Goal: Task Accomplishment & Management: Use online tool/utility

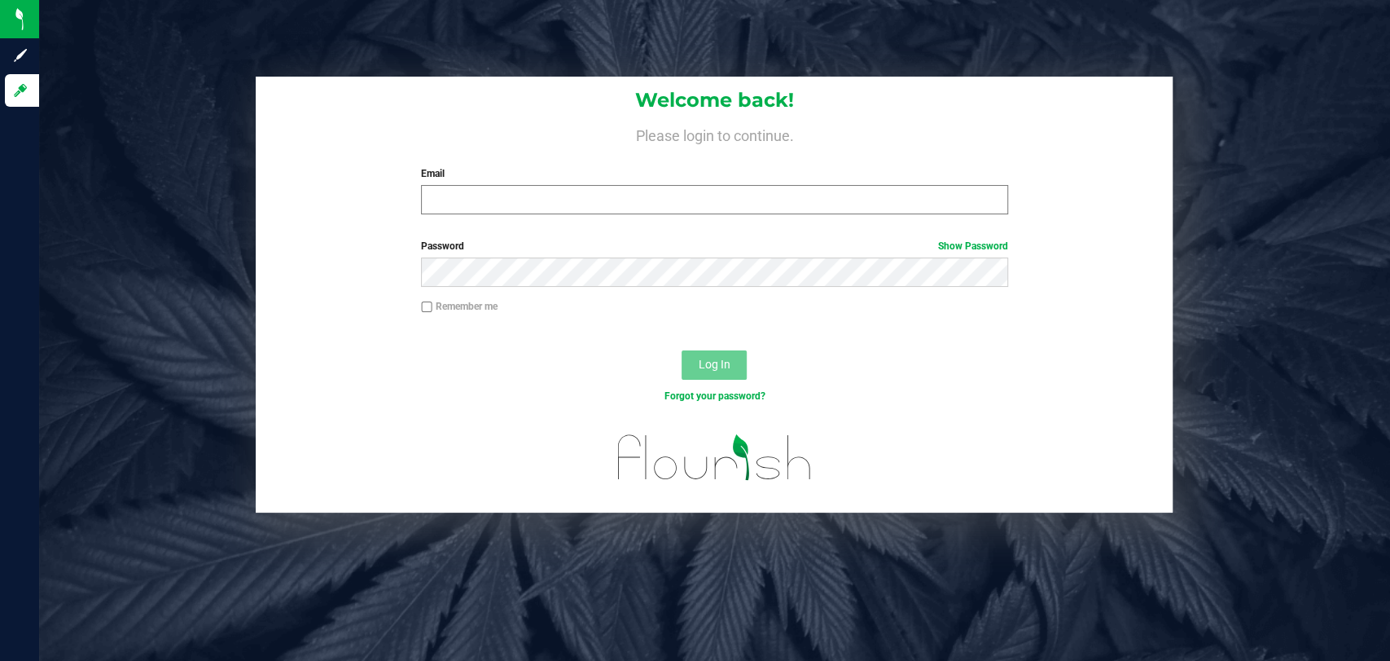
click at [573, 174] on label "Email" at bounding box center [714, 173] width 587 height 15
click at [573, 185] on input "Email" at bounding box center [714, 199] width 587 height 29
click at [583, 193] on input "Email" at bounding box center [714, 199] width 587 height 29
type input "[EMAIL_ADDRESS][PERSON_NAME][DOMAIN_NAME]"
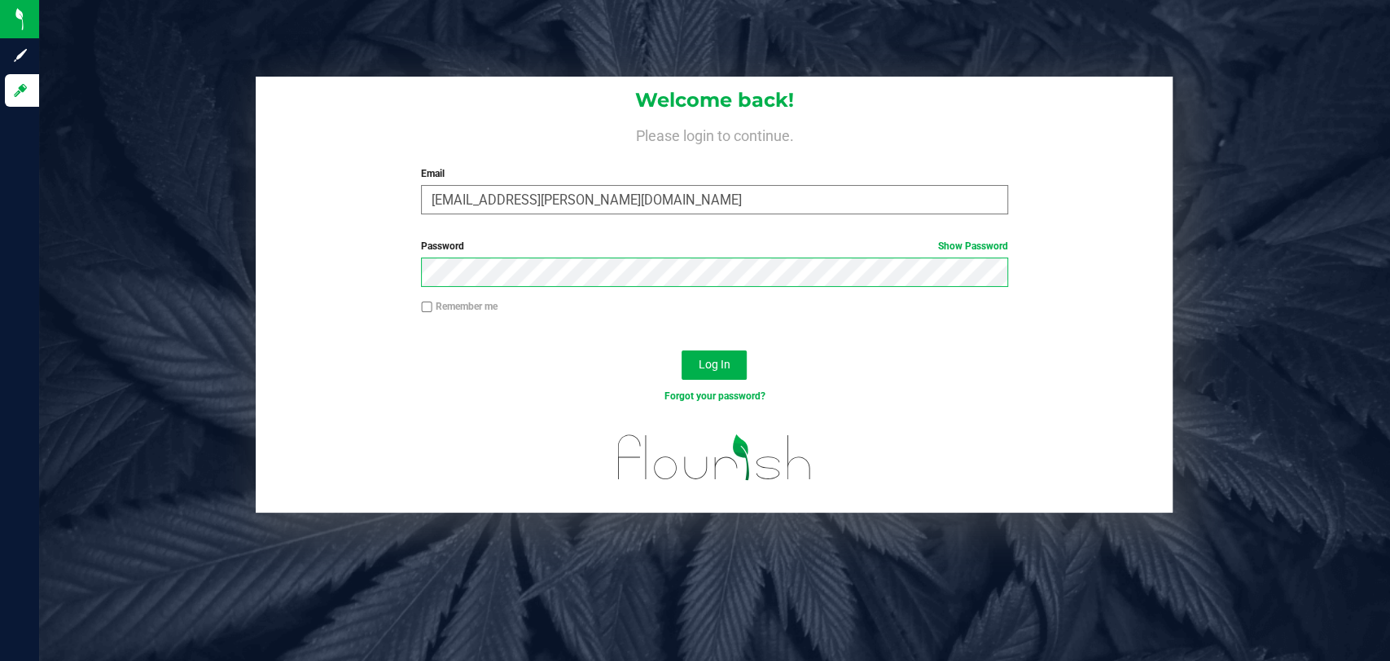
click at [682, 350] on button "Log In" at bounding box center [714, 364] width 65 height 29
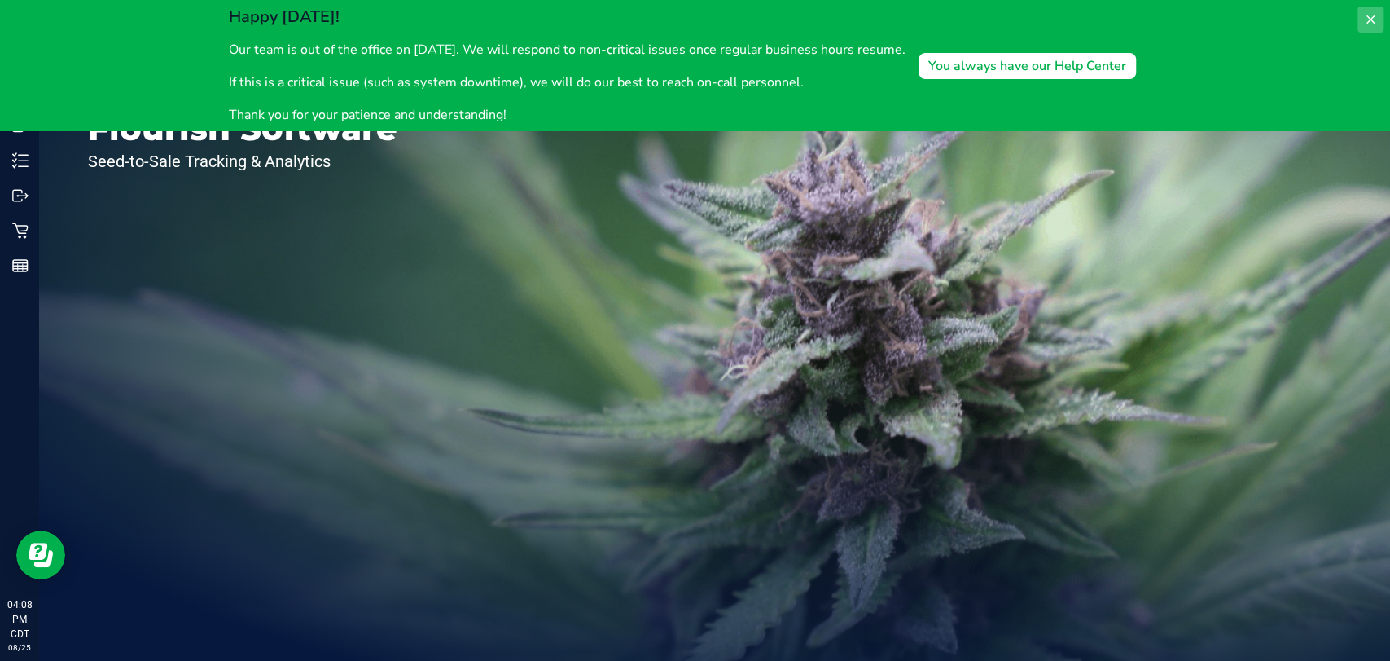
click at [1370, 15] on icon at bounding box center [1370, 19] width 13 height 13
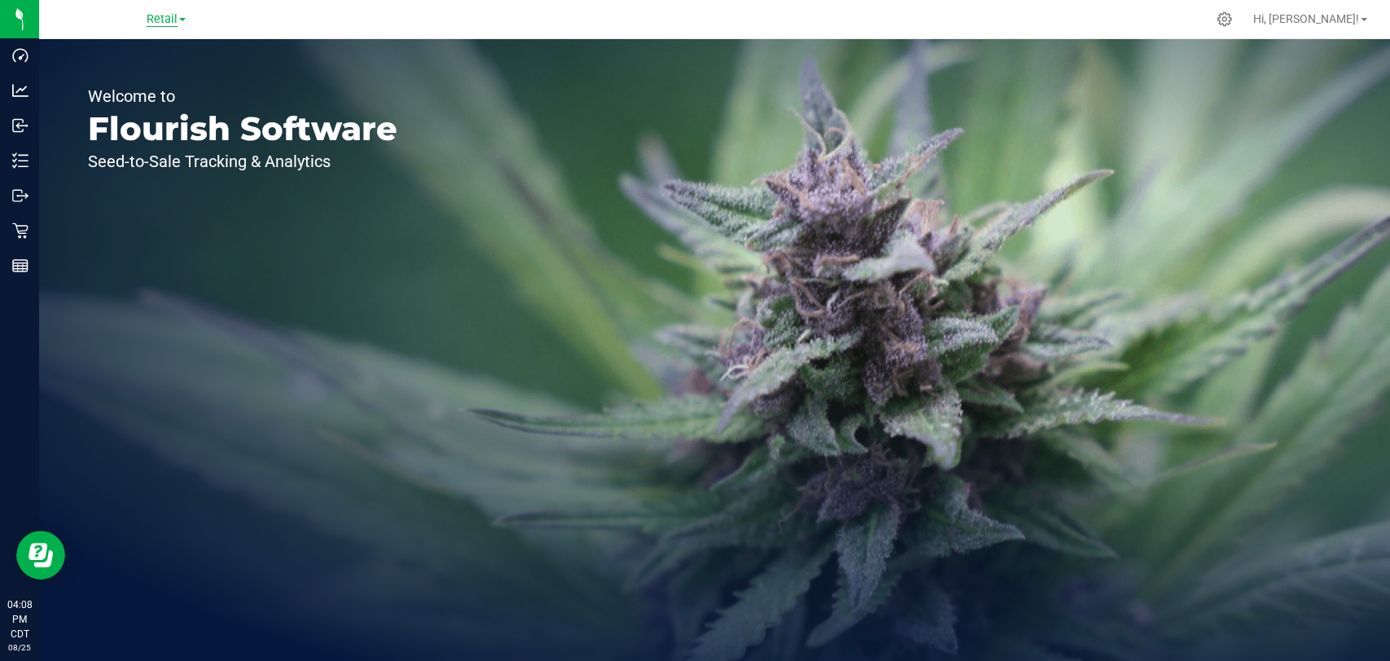
click at [170, 15] on span "Retail" at bounding box center [162, 19] width 31 height 15
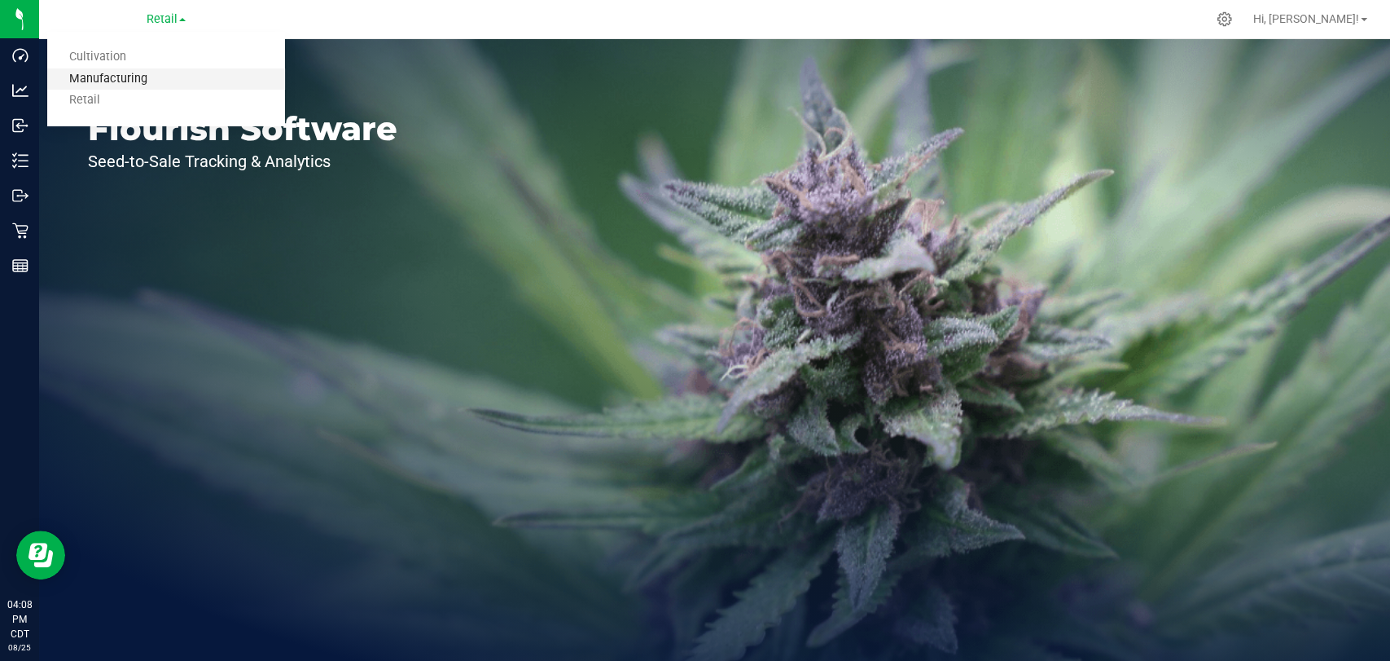
click at [174, 75] on link "Manufacturing" at bounding box center [166, 79] width 238 height 22
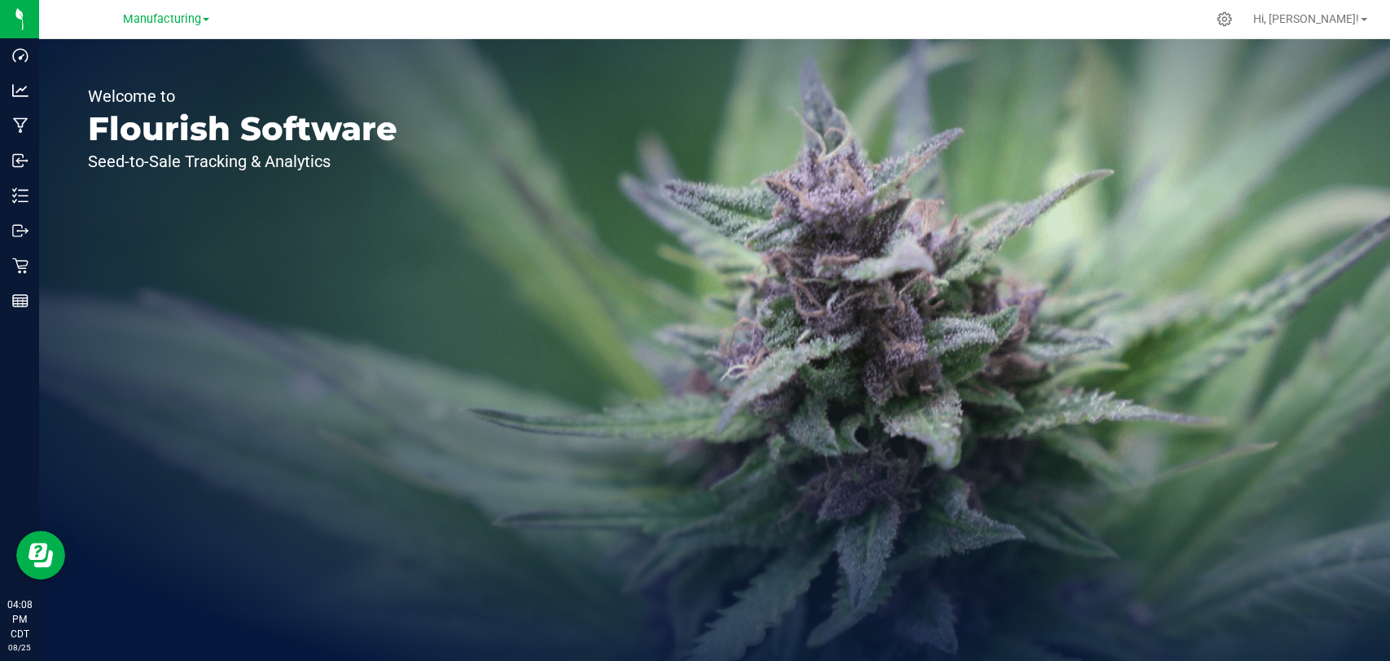
click at [182, 27] on div "Manufacturing Cultivation Manufacturing Retail" at bounding box center [166, 19] width 86 height 20
click at [185, 17] on span "Manufacturing" at bounding box center [162, 19] width 78 height 15
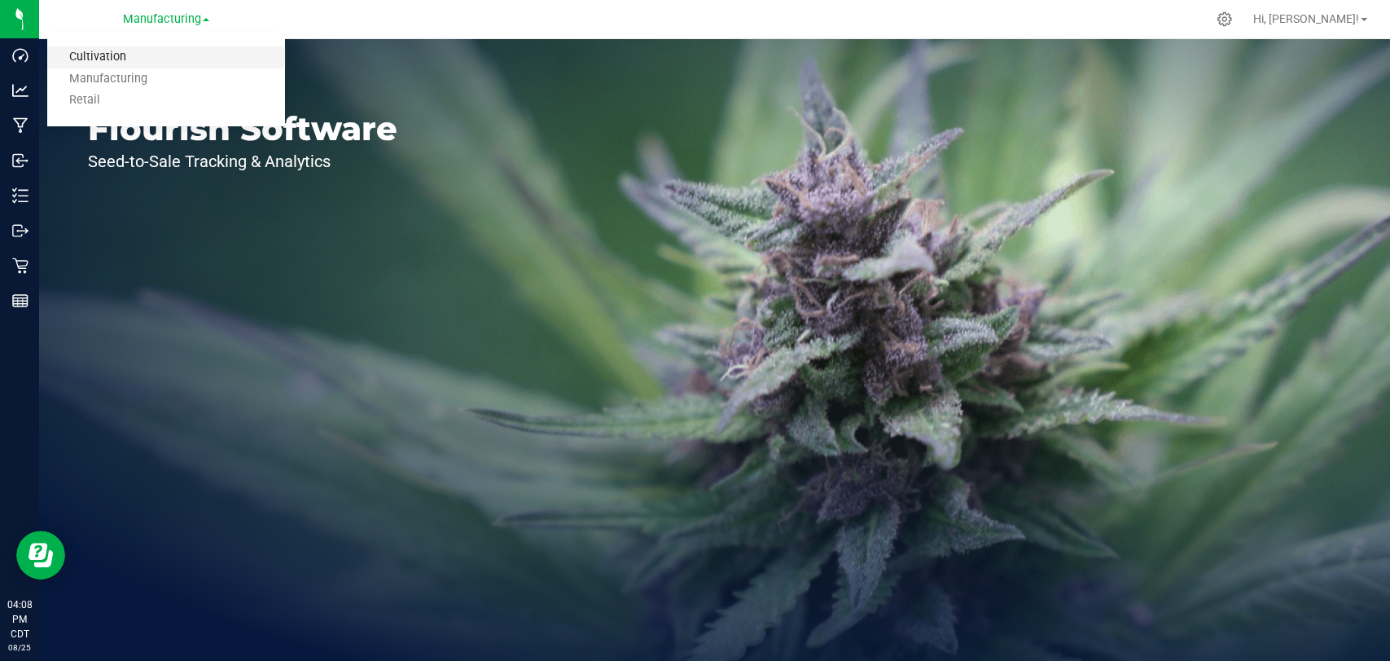
click at [176, 54] on link "Cultivation" at bounding box center [166, 57] width 238 height 22
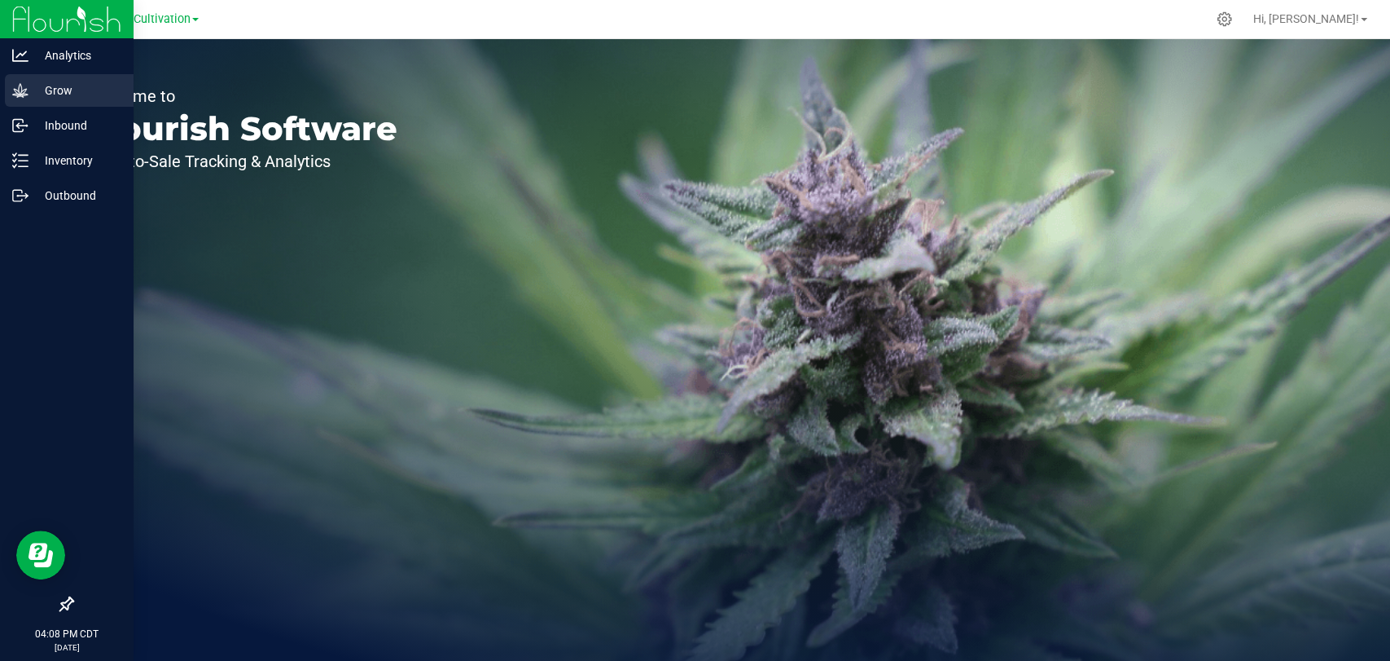
click at [11, 99] on div "Grow" at bounding box center [69, 90] width 129 height 33
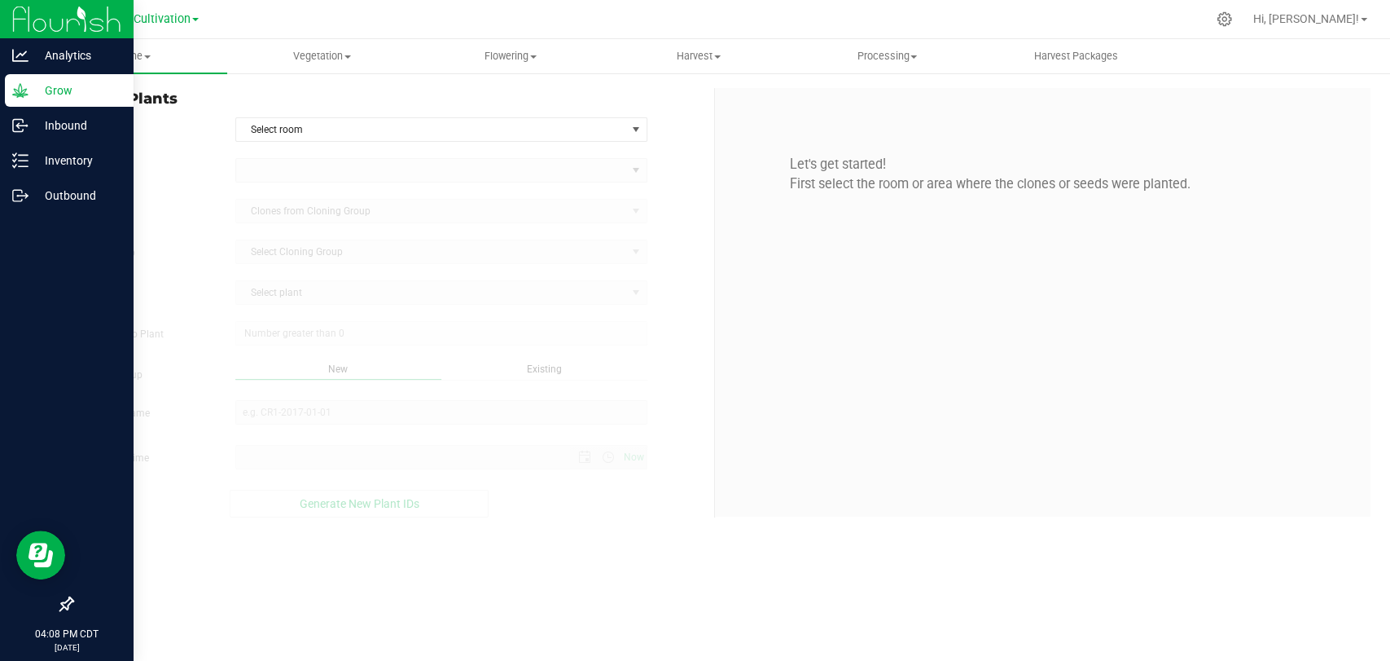
type input "[DATE] 4:08 PM"
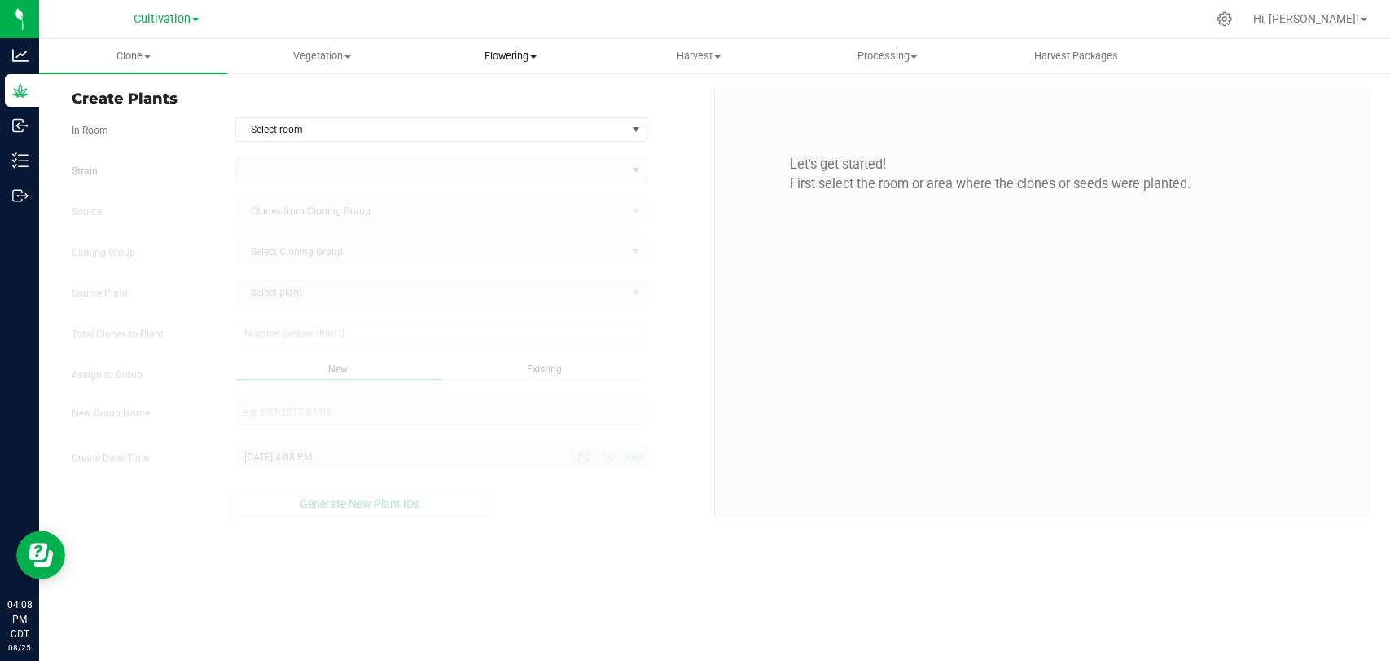
click at [541, 59] on span "Flowering" at bounding box center [510, 56] width 187 height 15
click at [522, 119] on span "Flowering groups" at bounding box center [483, 118] width 135 height 14
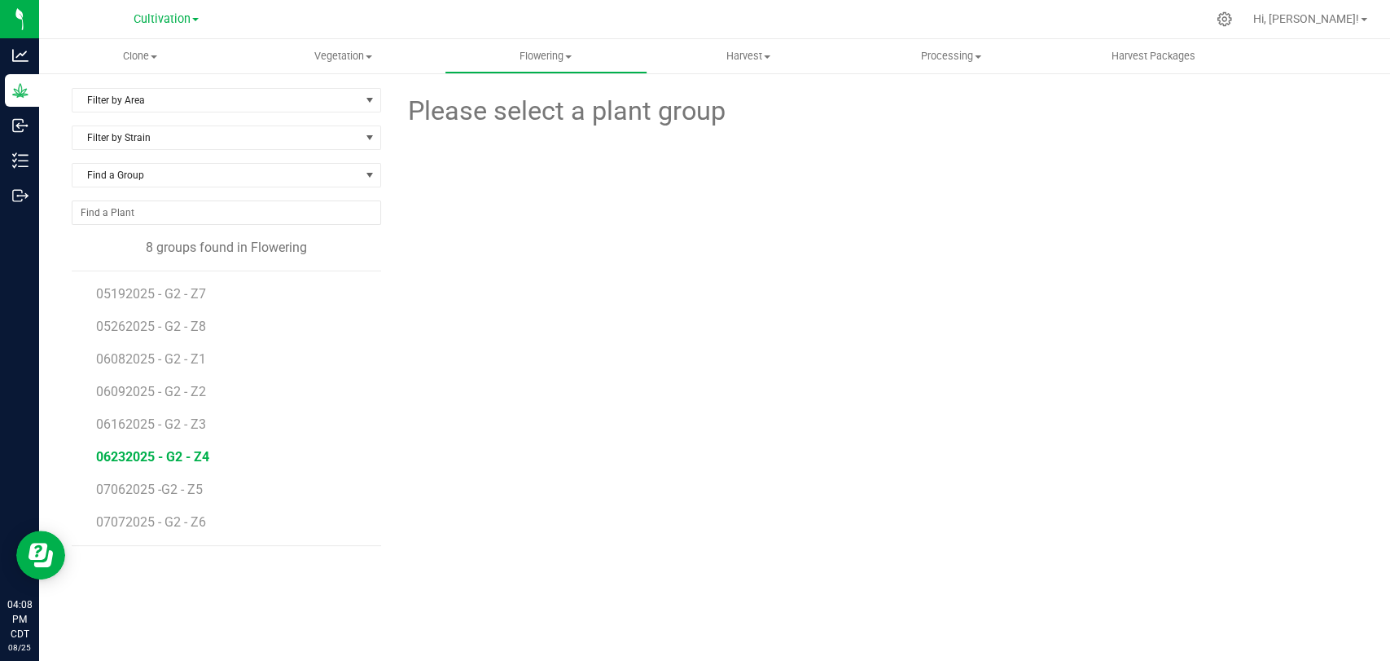
click at [169, 452] on span "06232025 - G2 - Z4" at bounding box center [152, 456] width 113 height 15
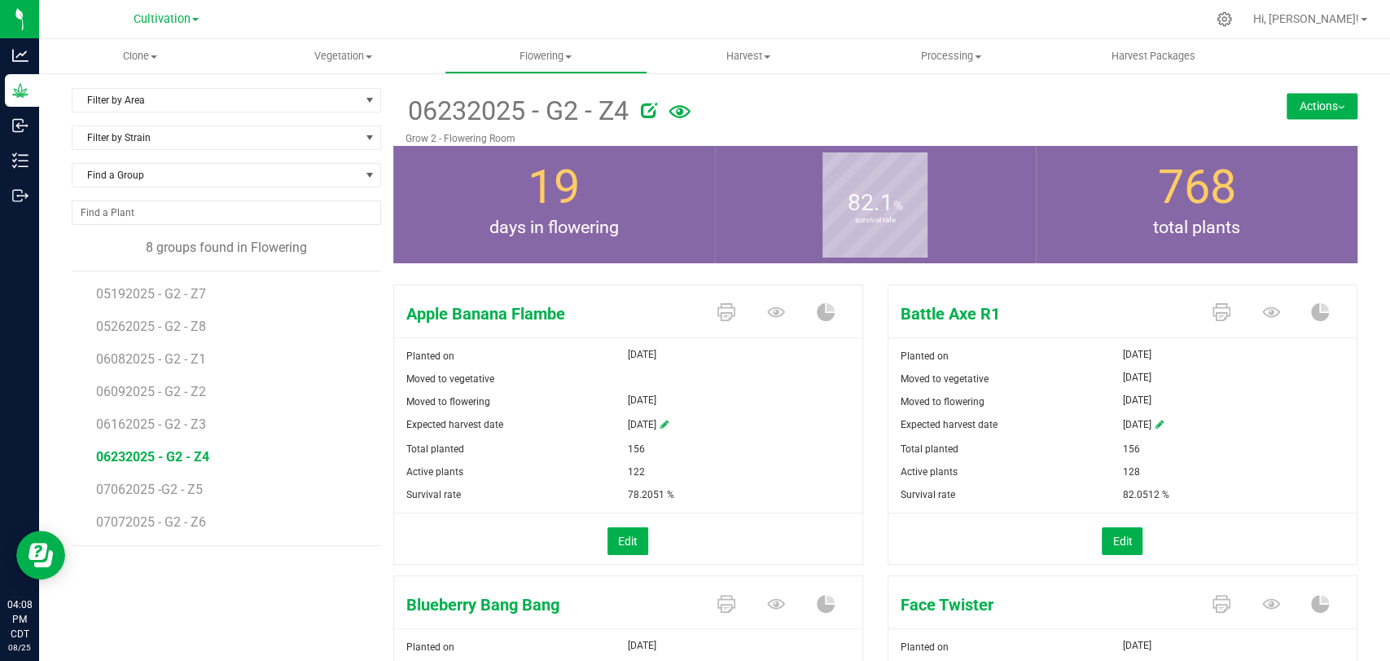
click at [675, 109] on icon at bounding box center [680, 111] width 22 height 13
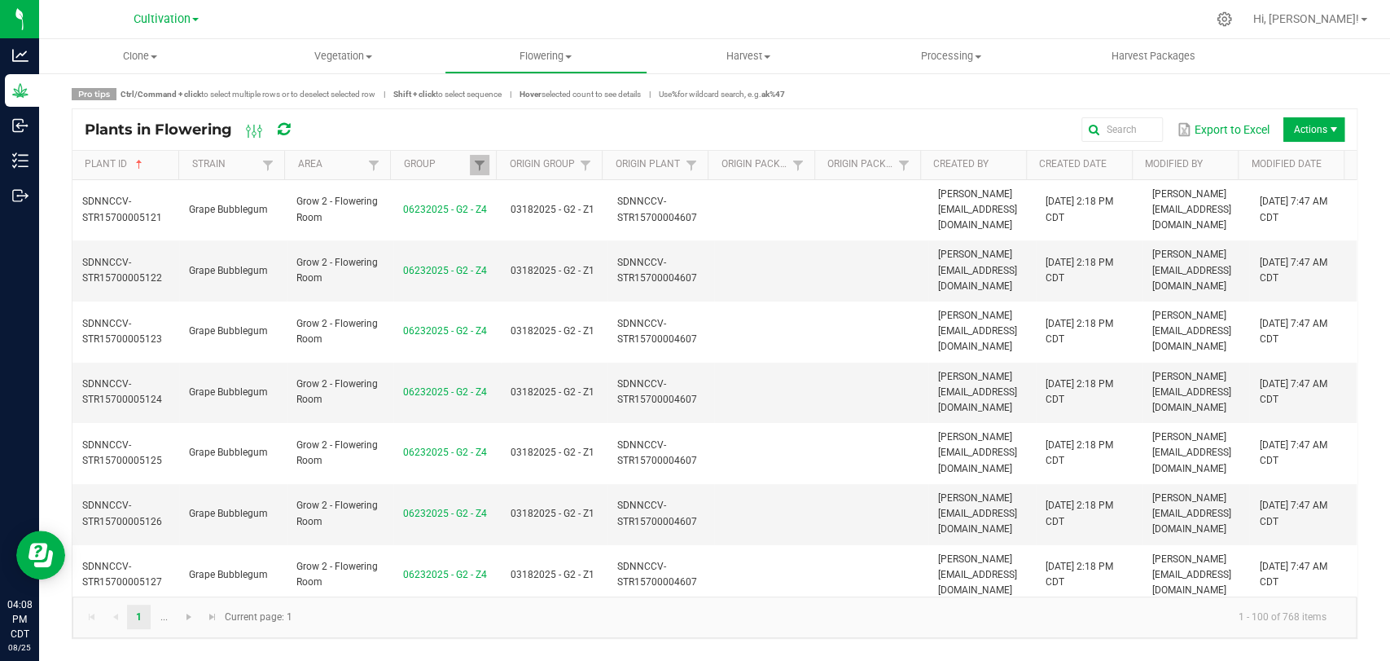
click at [1312, 134] on span "Actions" at bounding box center [1314, 129] width 61 height 24
click at [1316, 156] on span "Destroy plants" at bounding box center [1319, 163] width 122 height 14
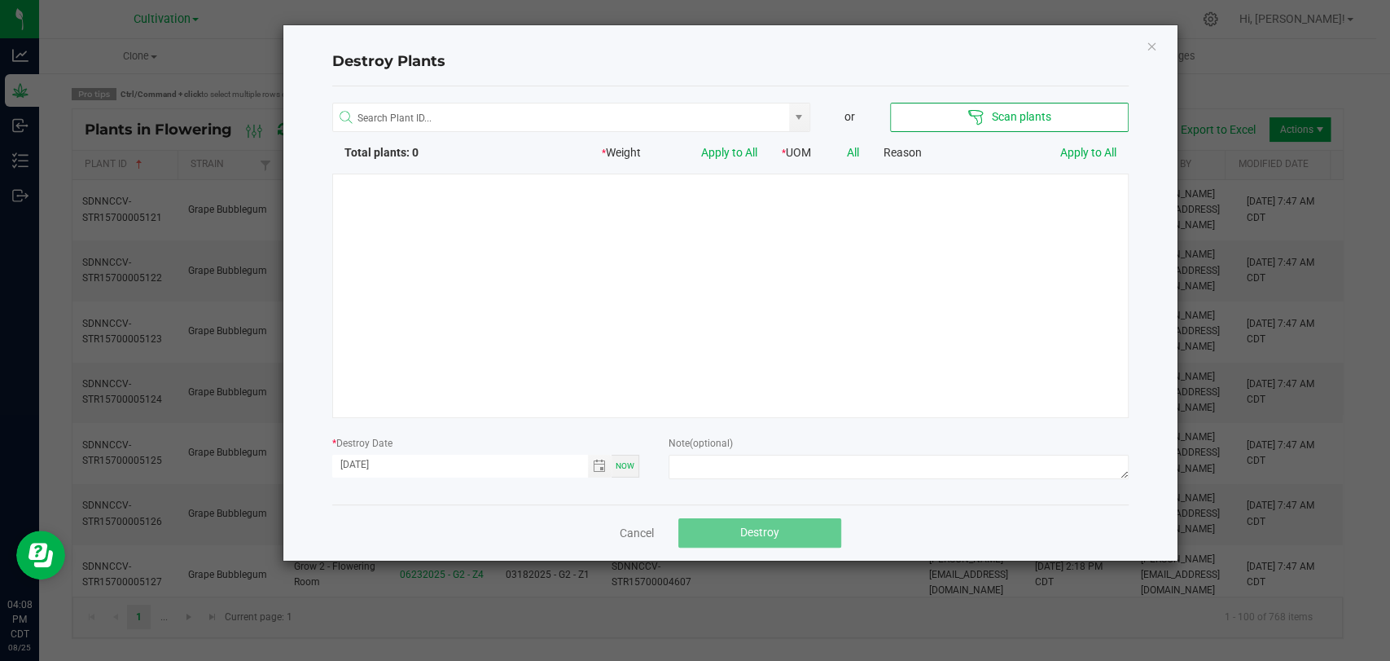
click at [608, 239] on div at bounding box center [730, 296] width 797 height 244
click at [566, 121] on input "NO DATA FOUND" at bounding box center [561, 117] width 456 height 29
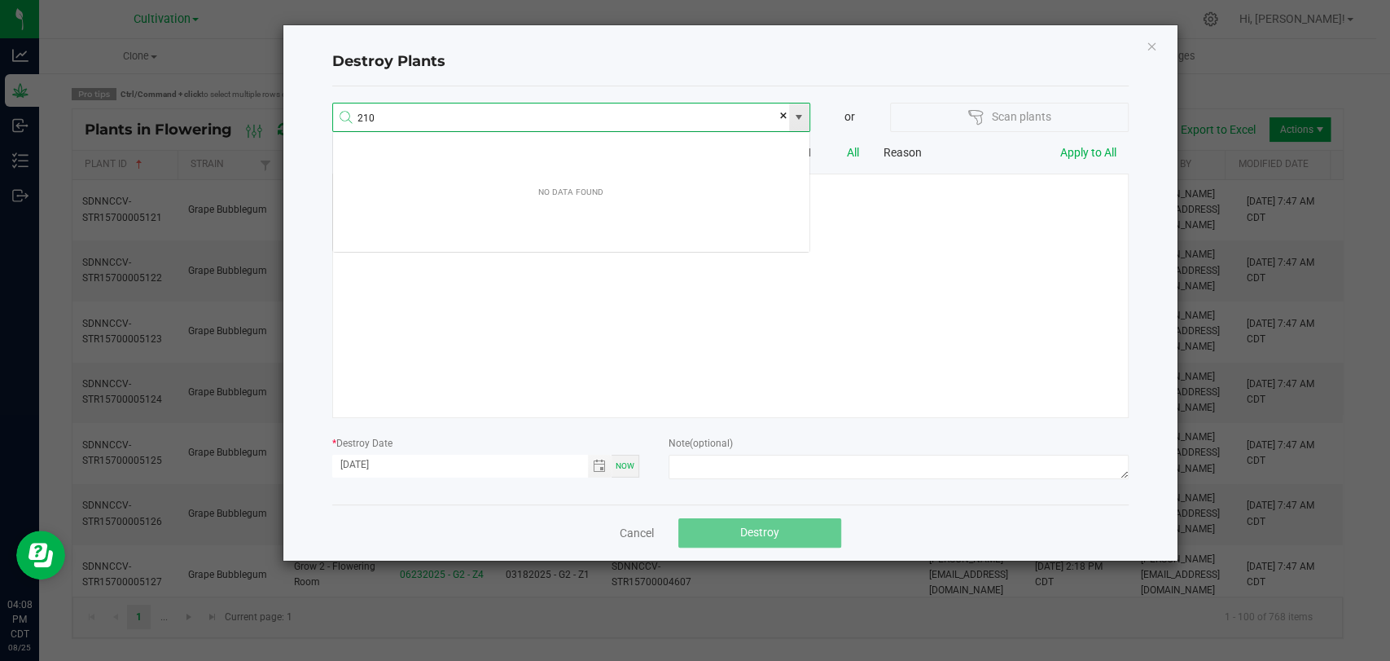
scroll to position [29, 478]
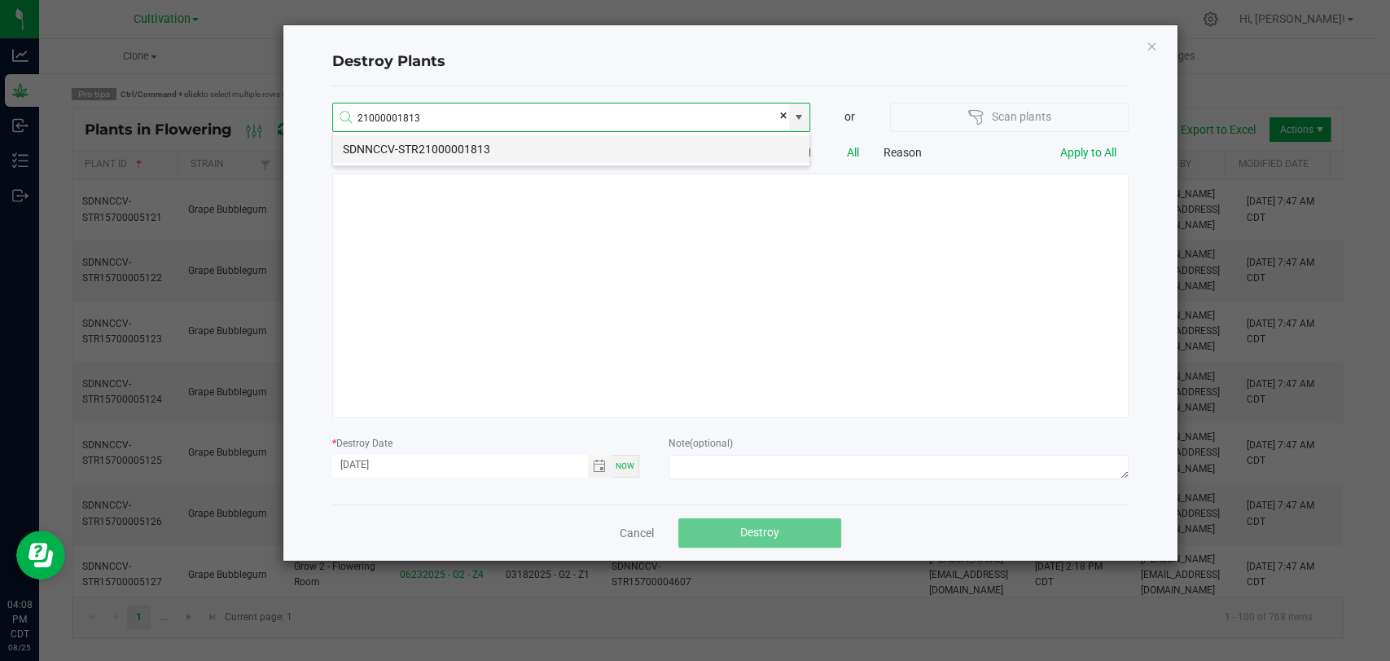
click at [629, 144] on li "SDNNCCV-STR21000001813" at bounding box center [571, 149] width 477 height 28
type input "SDNNCCV-STR21000001813"
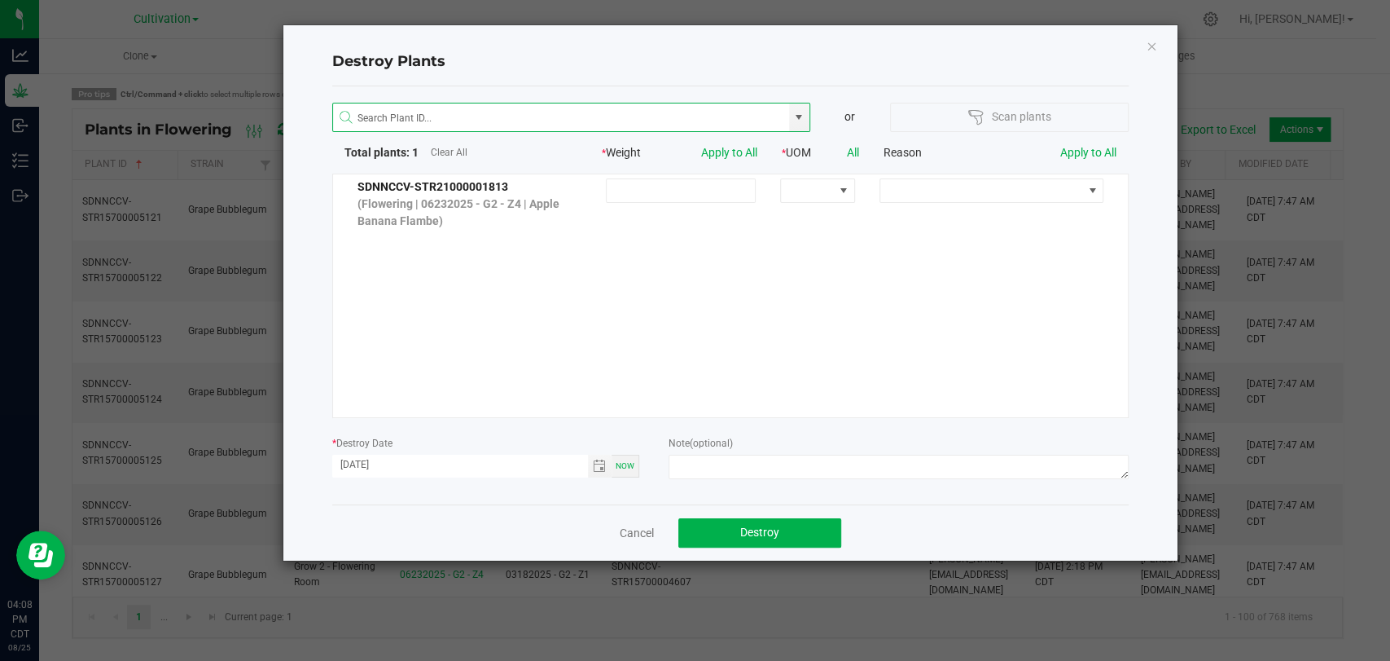
click at [684, 257] on div "SDNNCCV-STR21000001813 (Flowering | 06232025 - G2 - Z4 | Apple Banana Flambe)" at bounding box center [730, 296] width 797 height 244
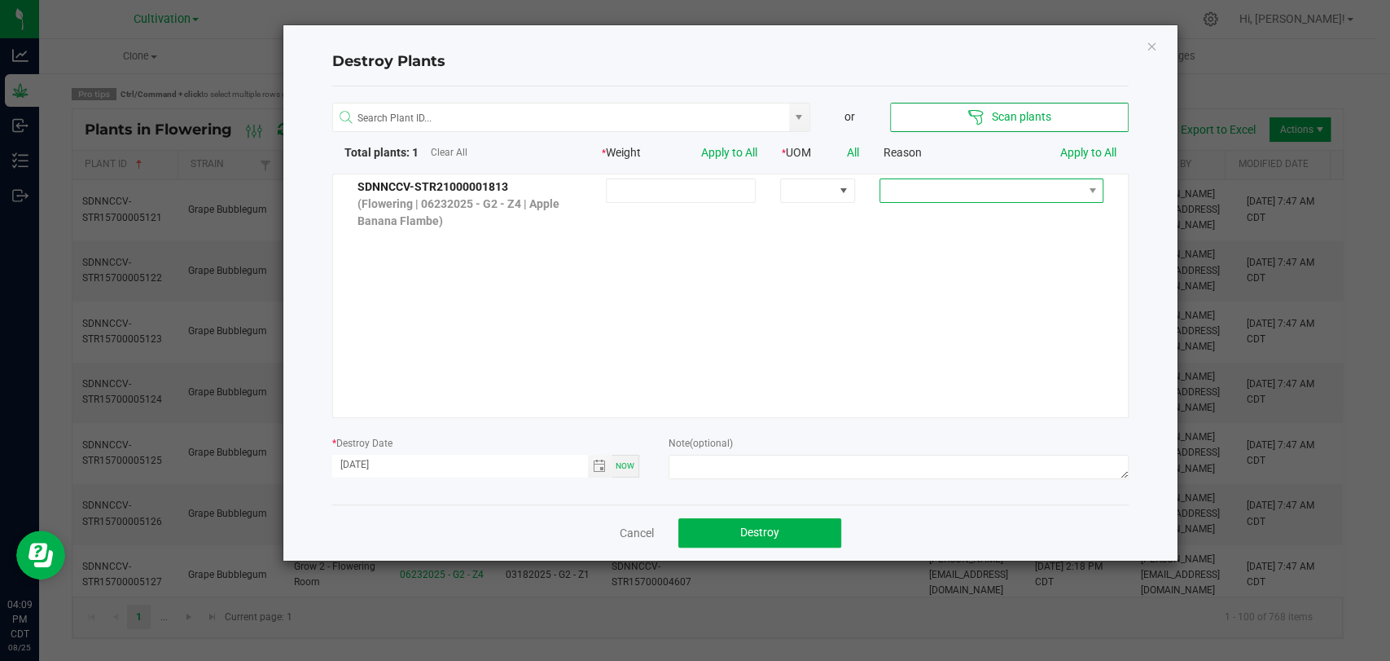
click at [997, 186] on span at bounding box center [982, 190] width 202 height 23
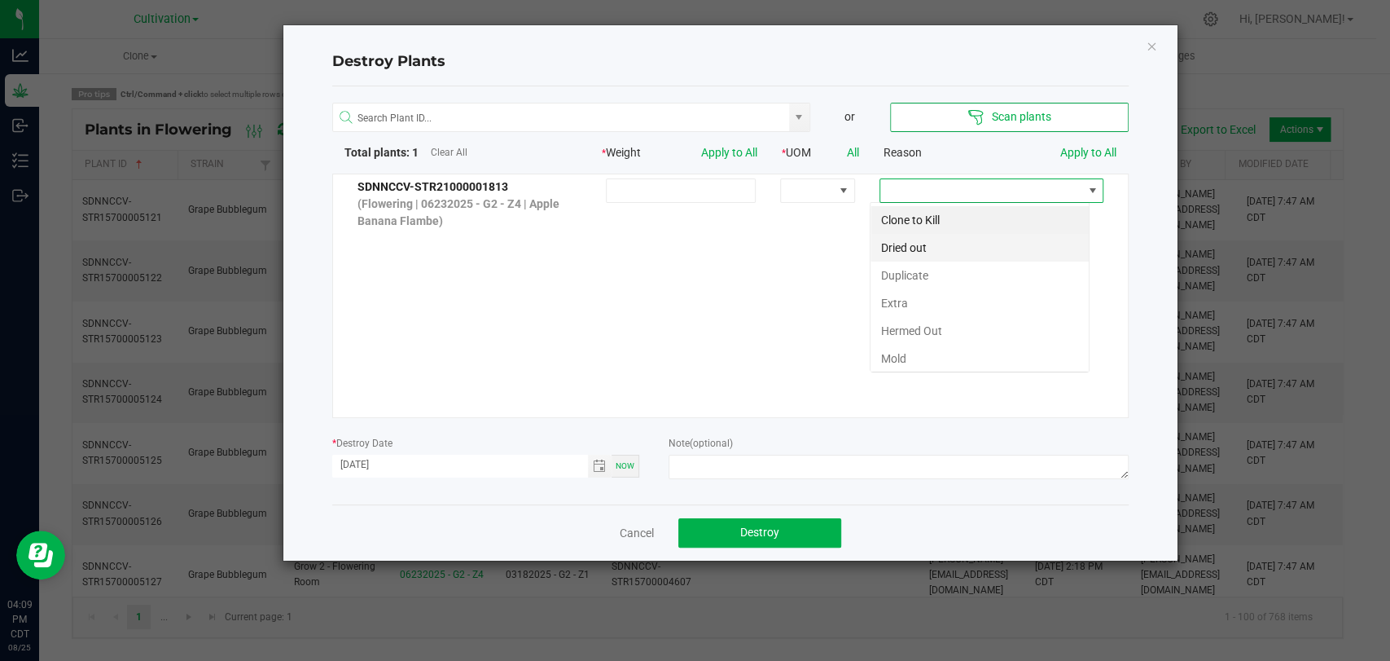
scroll to position [24, 219]
click at [1004, 328] on li "Hermed Out" at bounding box center [980, 331] width 218 height 28
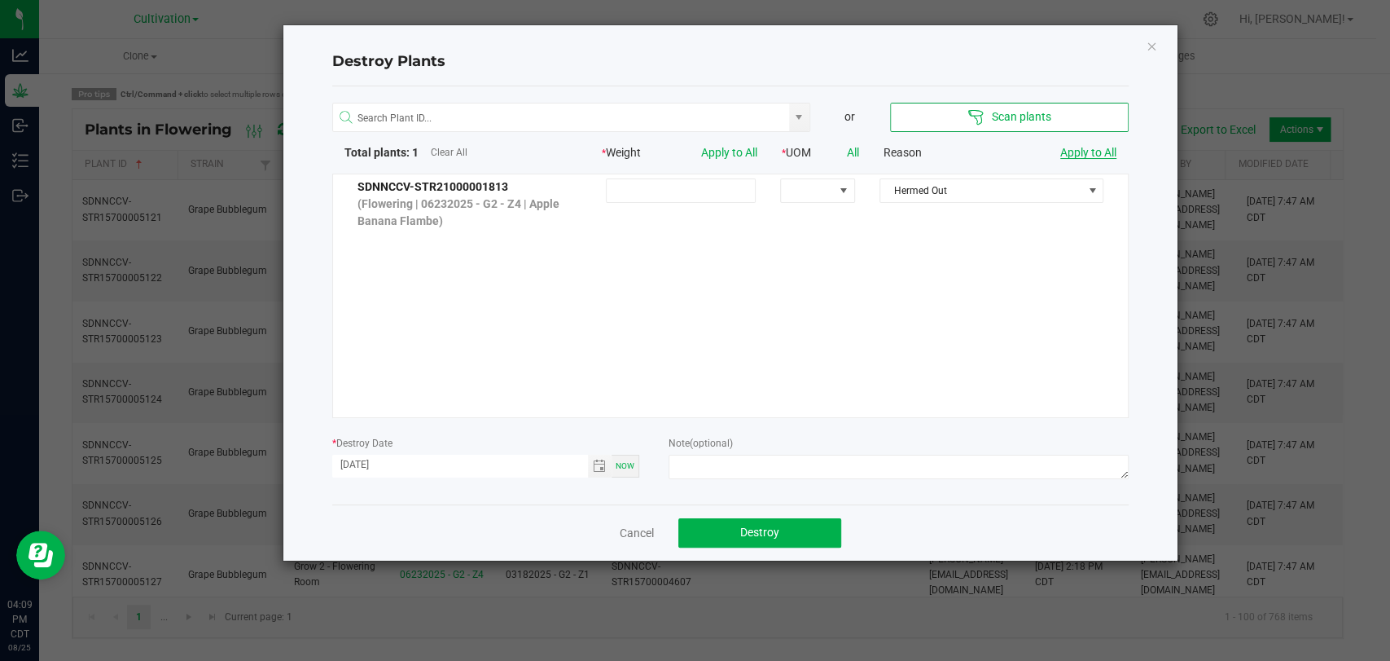
click at [1084, 152] on link "Apply to All" at bounding box center [1089, 152] width 56 height 13
click at [818, 463] on textarea at bounding box center [899, 467] width 460 height 24
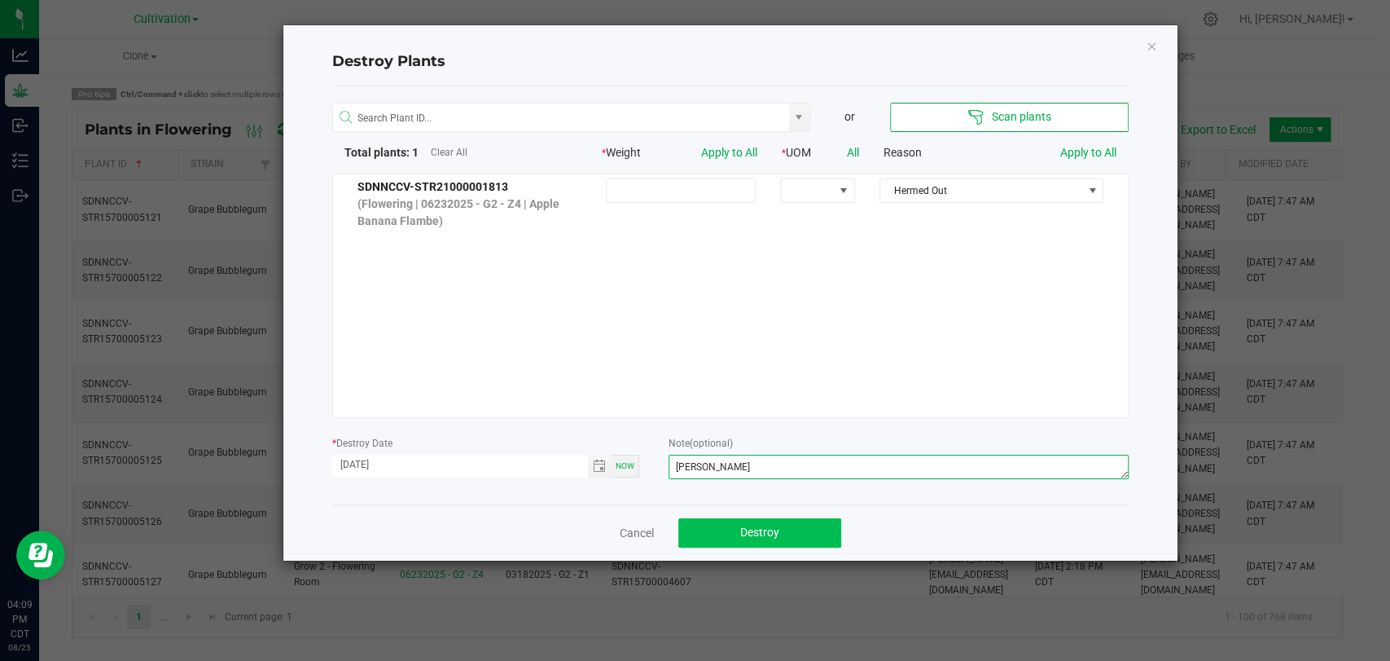
type textarea "[PERSON_NAME]"
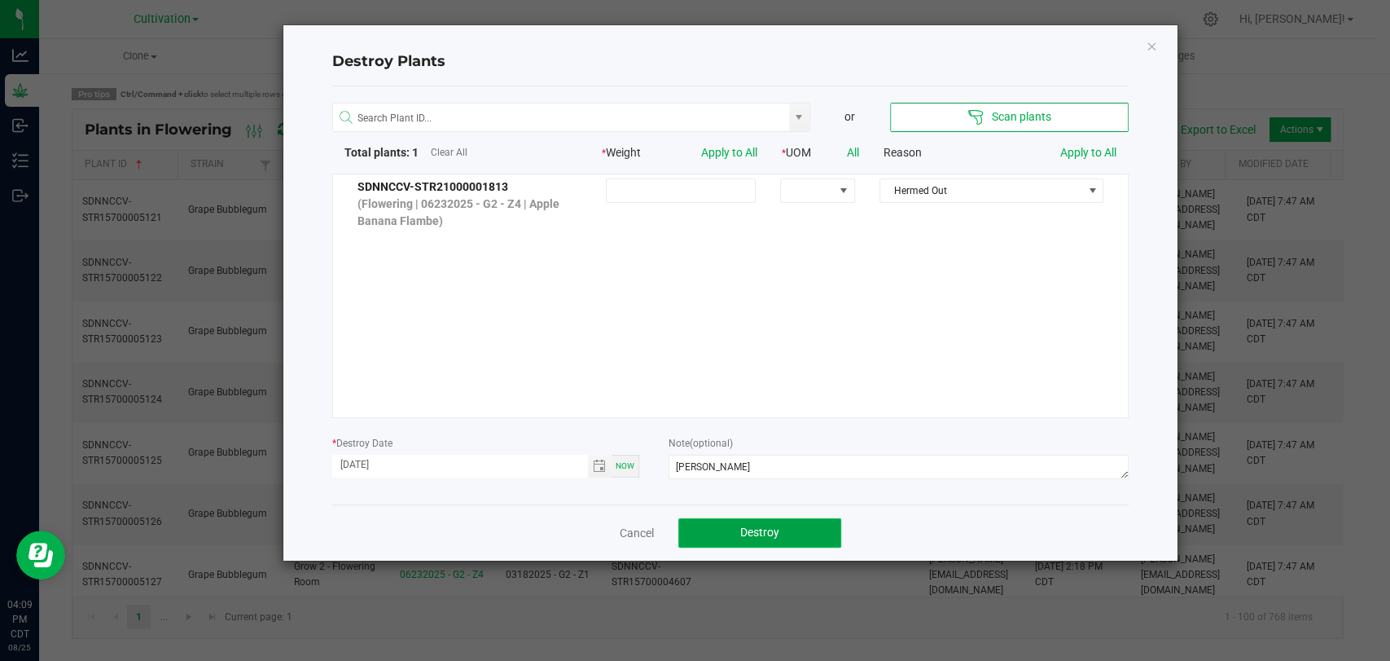
click at [817, 527] on button "Destroy" at bounding box center [760, 532] width 163 height 29
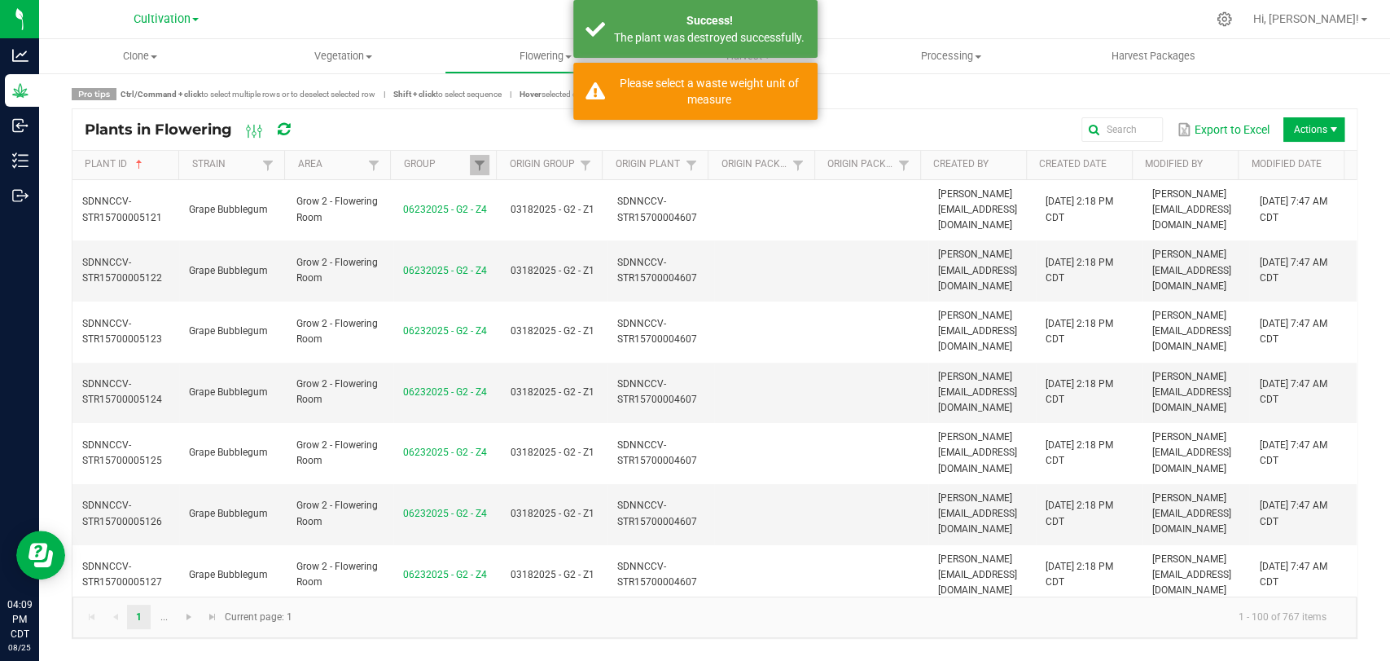
click at [960, 99] on div "Pro tips Ctrl/Command + click to select multiple rows or to deselect selected r…" at bounding box center [715, 94] width 1286 height 12
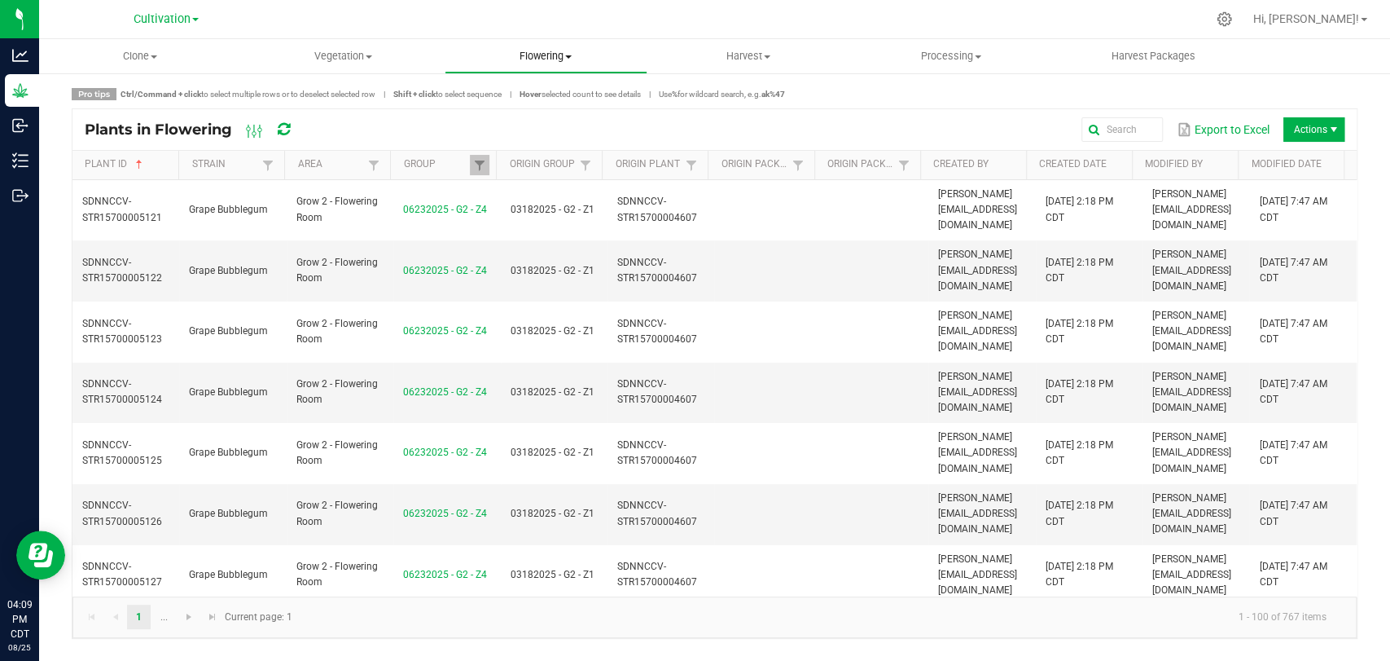
click at [521, 54] on span "Flowering" at bounding box center [546, 56] width 201 height 15
click at [527, 122] on span "Flowering groups" at bounding box center [512, 118] width 135 height 14
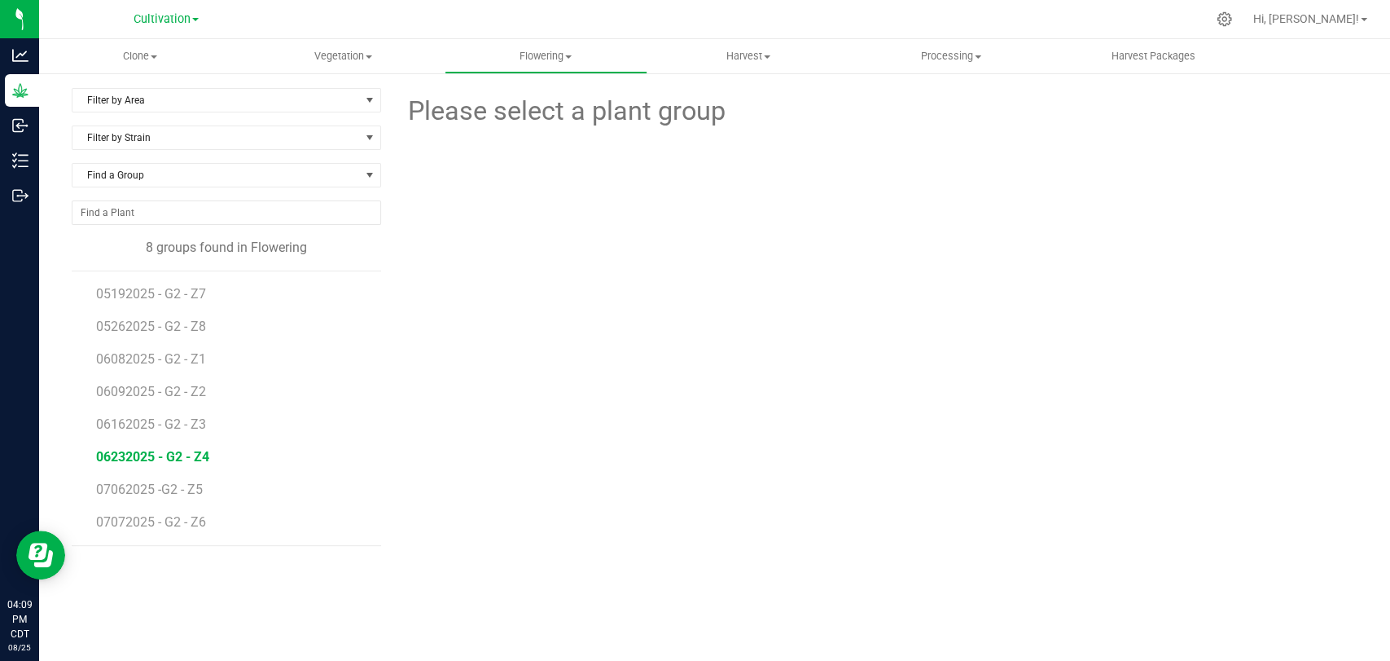
click at [187, 458] on span "06232025 - G2 - Z4" at bounding box center [152, 456] width 113 height 15
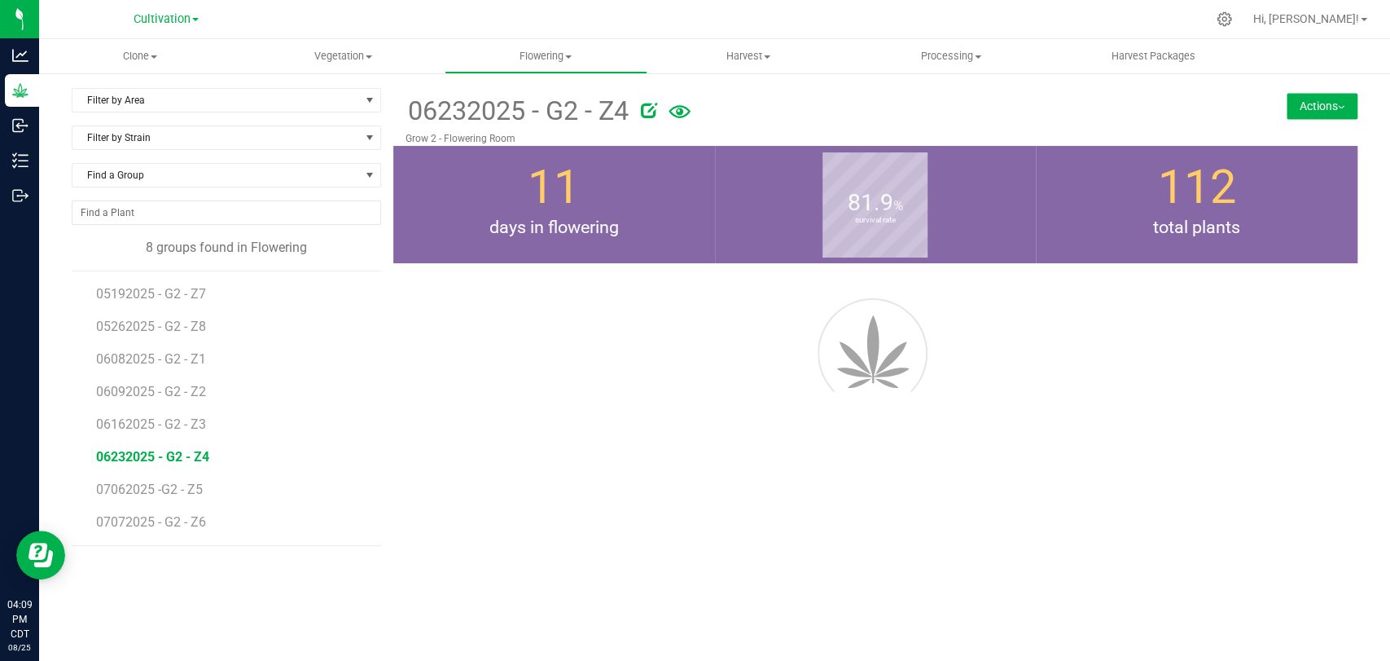
click at [1310, 94] on button "Actions" at bounding box center [1322, 106] width 71 height 26
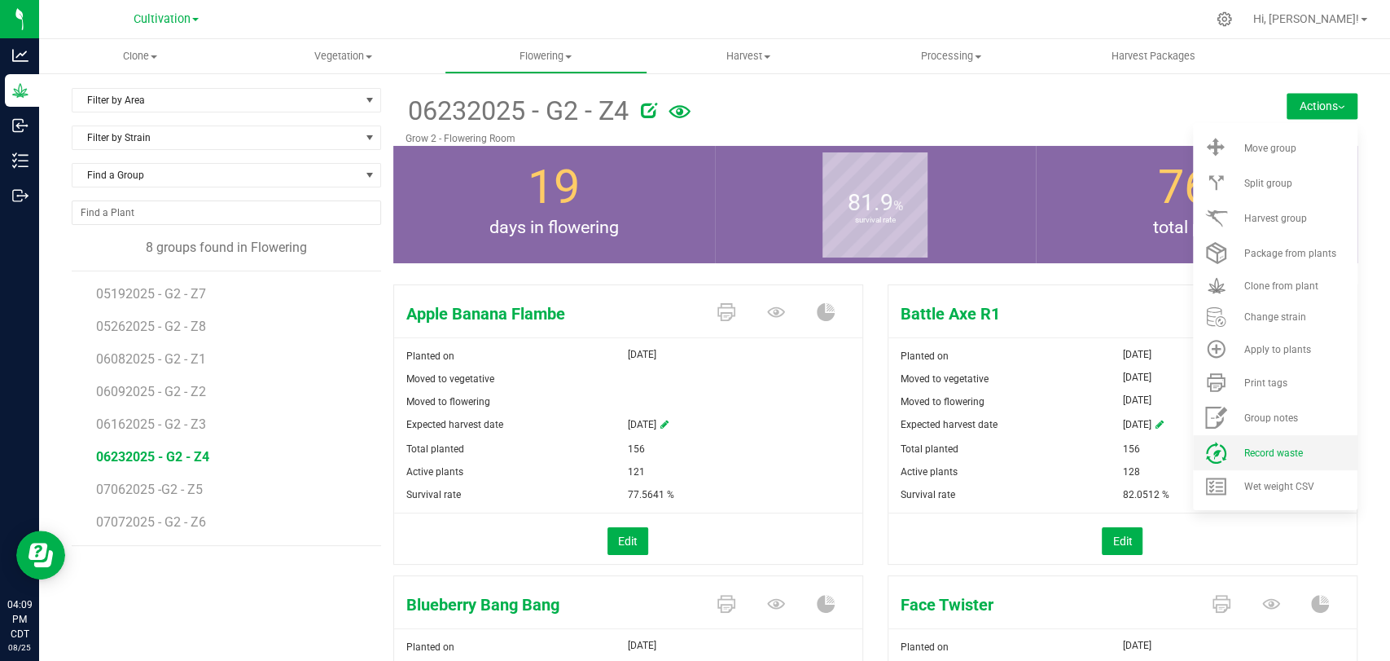
click at [1289, 455] on span "Record waste" at bounding box center [1273, 452] width 59 height 11
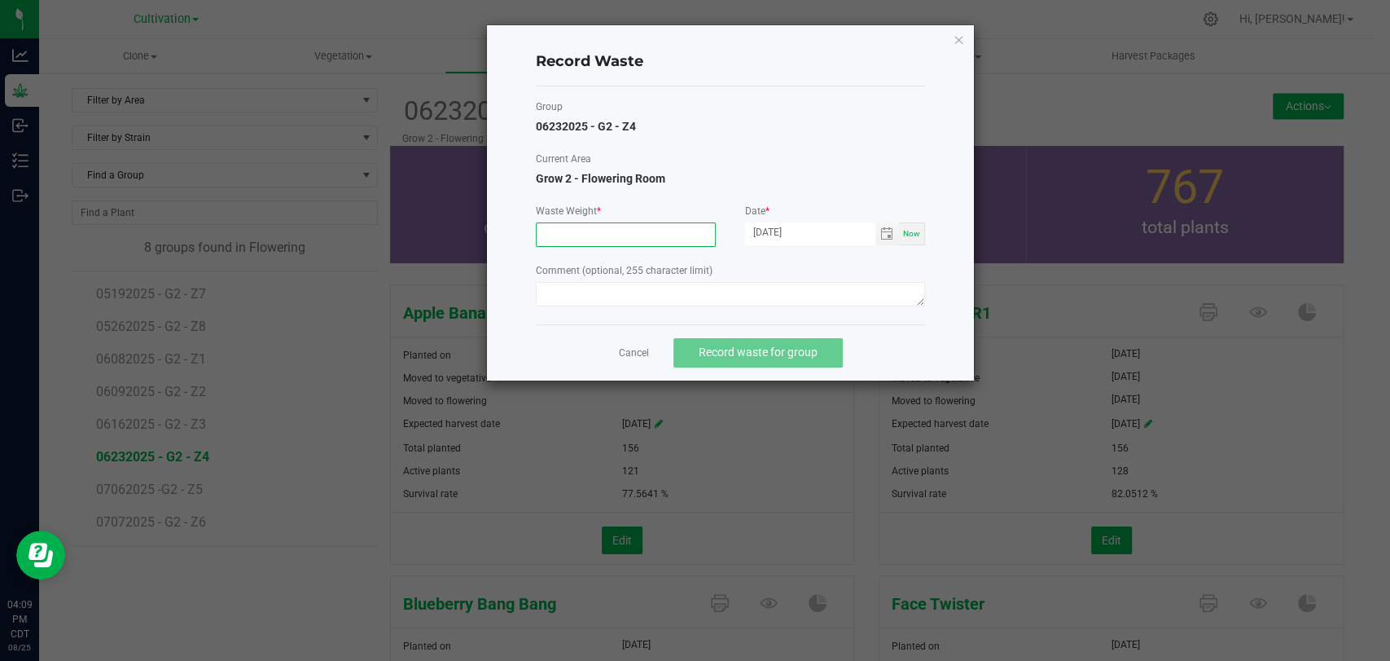
click at [629, 232] on input at bounding box center [626, 234] width 178 height 23
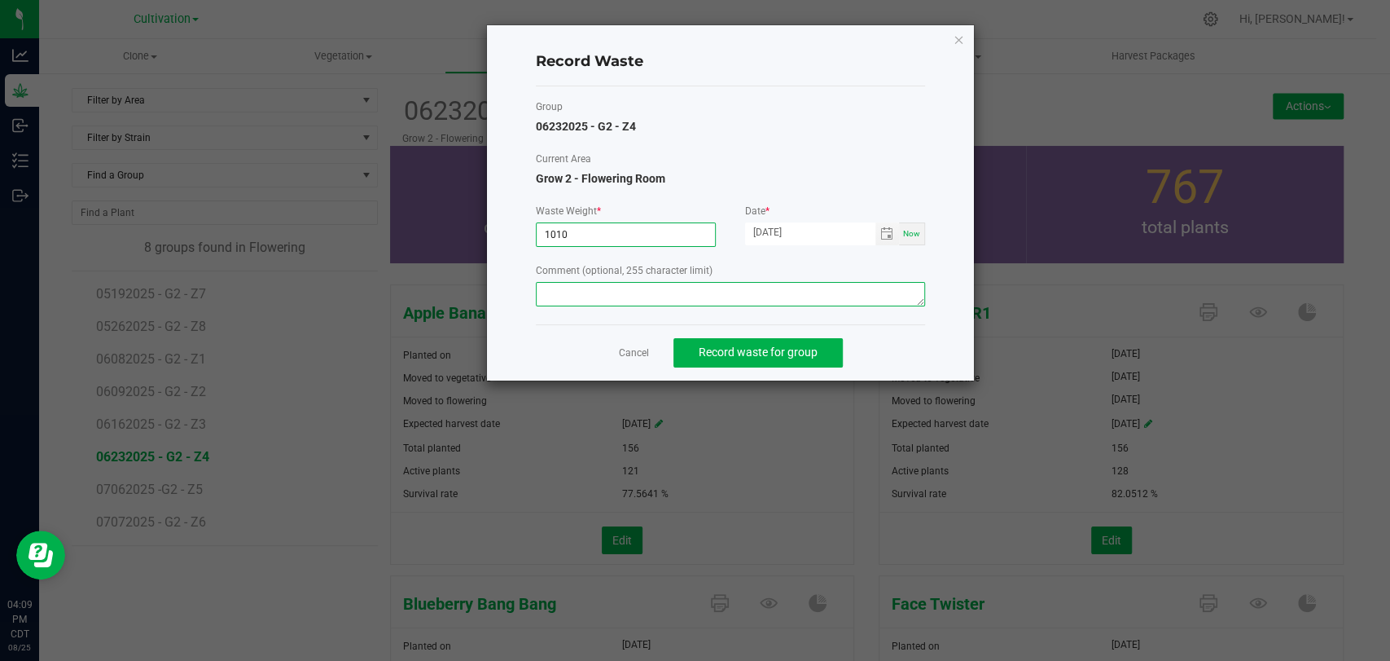
type input "1010.0000 g"
click at [851, 282] on textarea at bounding box center [730, 294] width 389 height 24
type textarea "Flower waste"
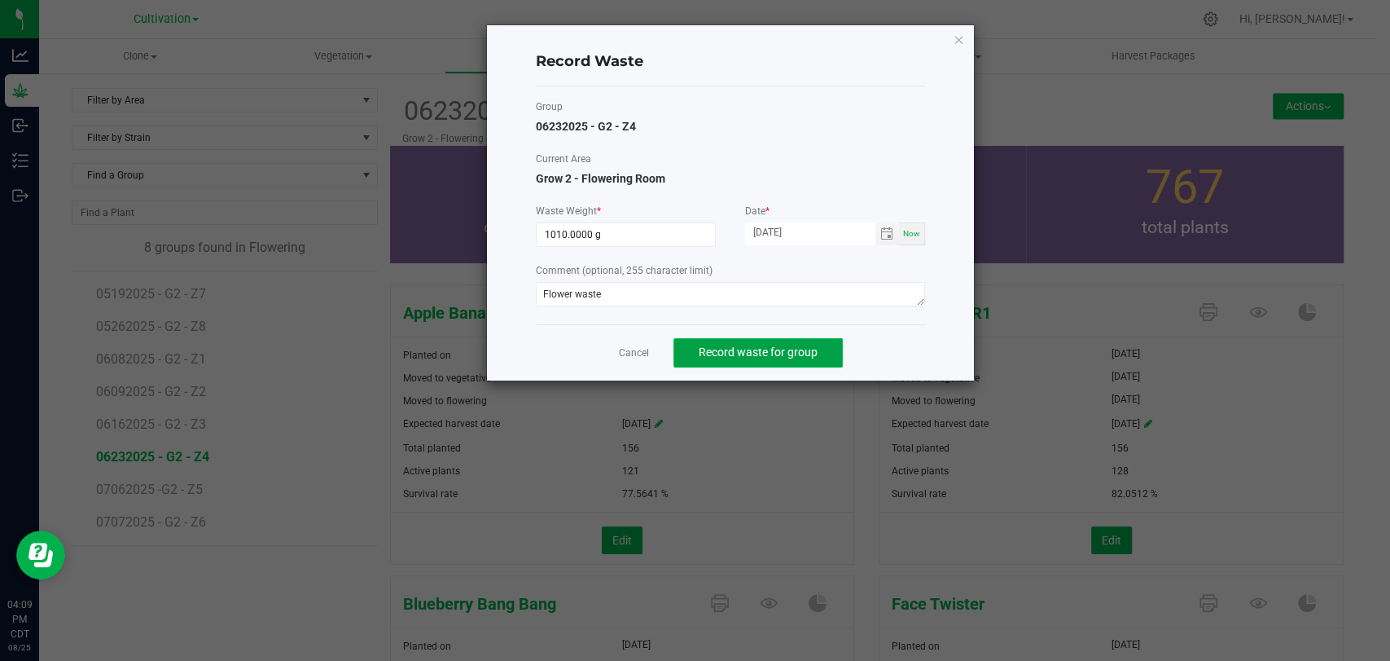
click at [806, 340] on button "Record waste for group" at bounding box center [758, 352] width 169 height 29
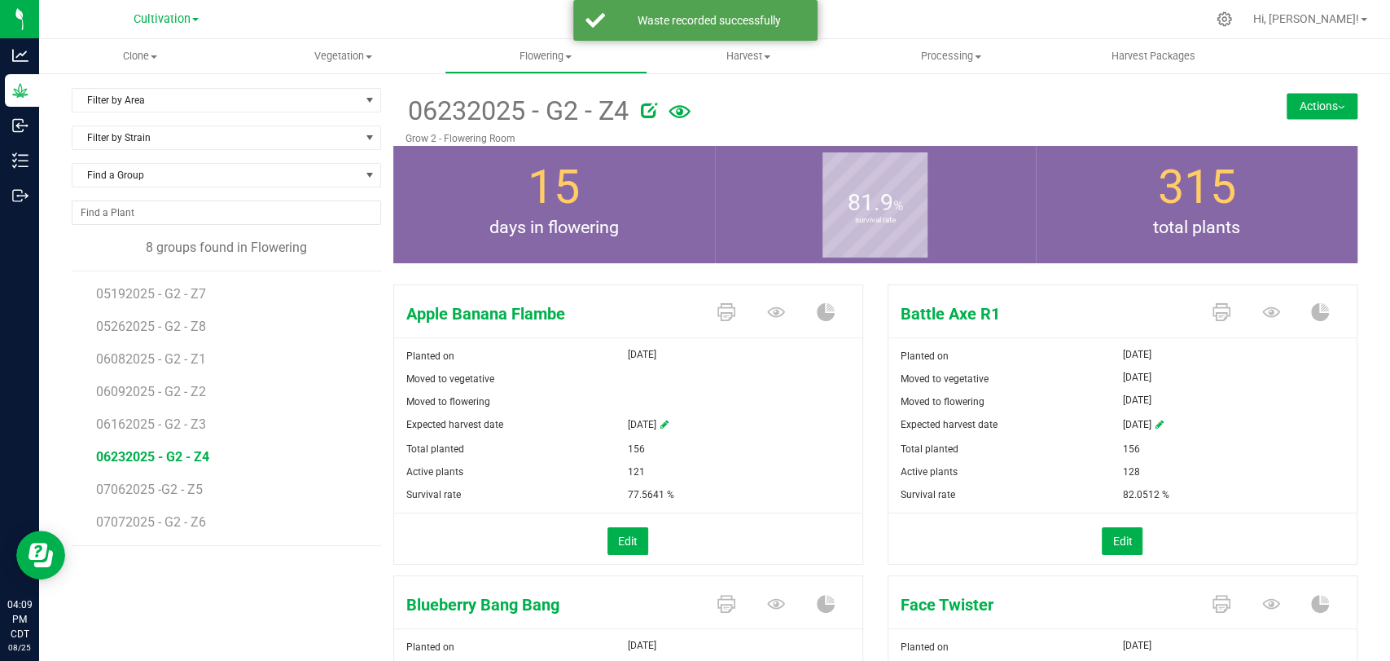
click at [195, 20] on span at bounding box center [195, 19] width 7 height 3
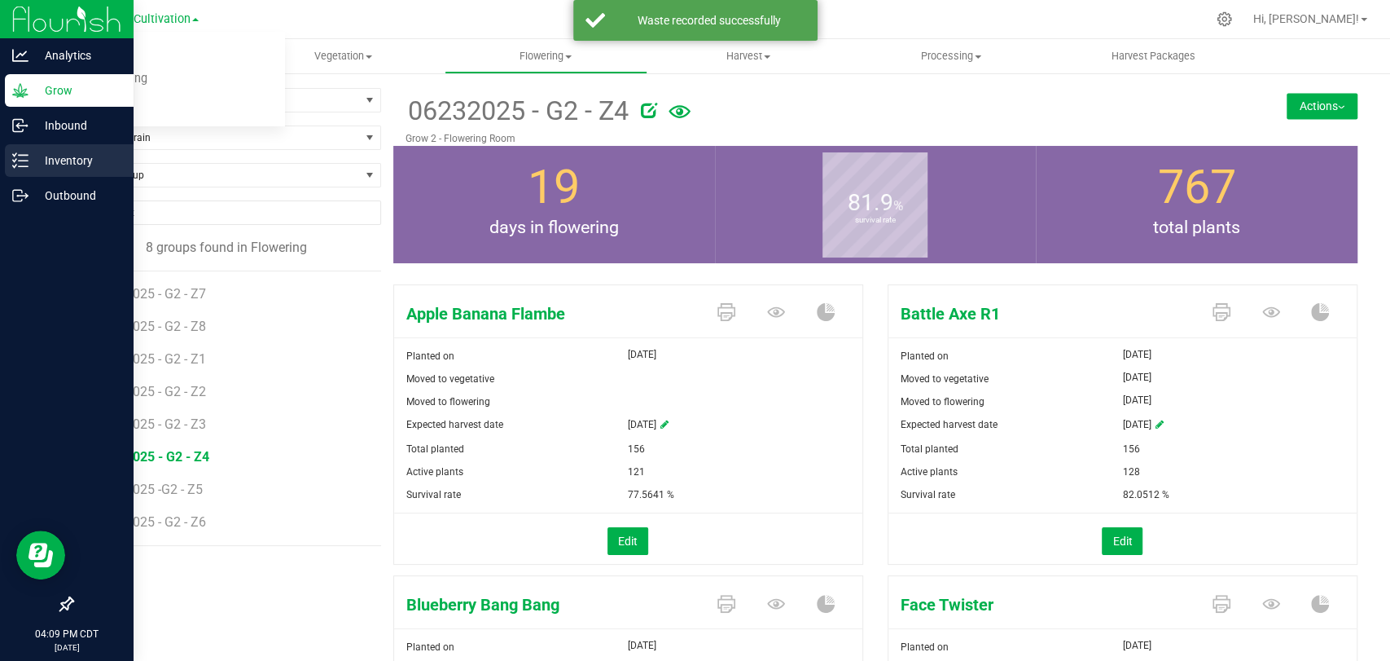
click at [32, 156] on p "Inventory" at bounding box center [78, 161] width 98 height 20
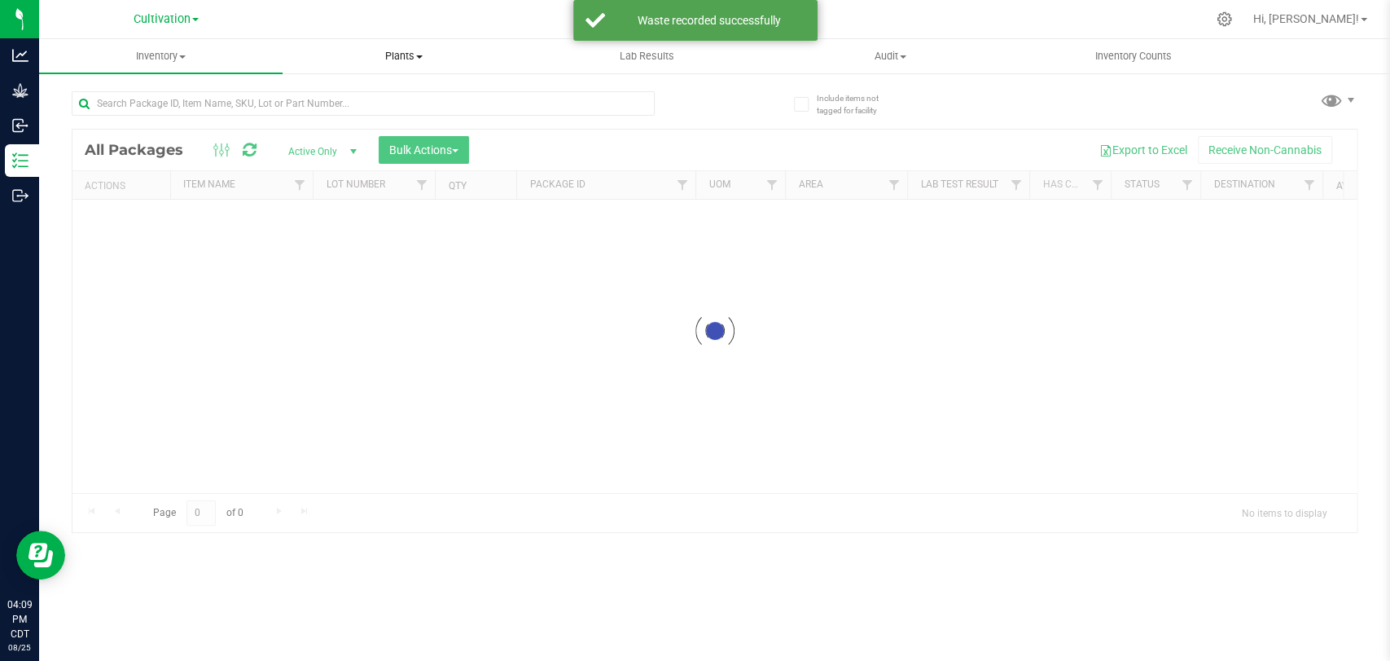
click at [424, 57] on div "Inventory All packages All inventory Waste log Create inventory Plants All plan…" at bounding box center [714, 350] width 1351 height 622
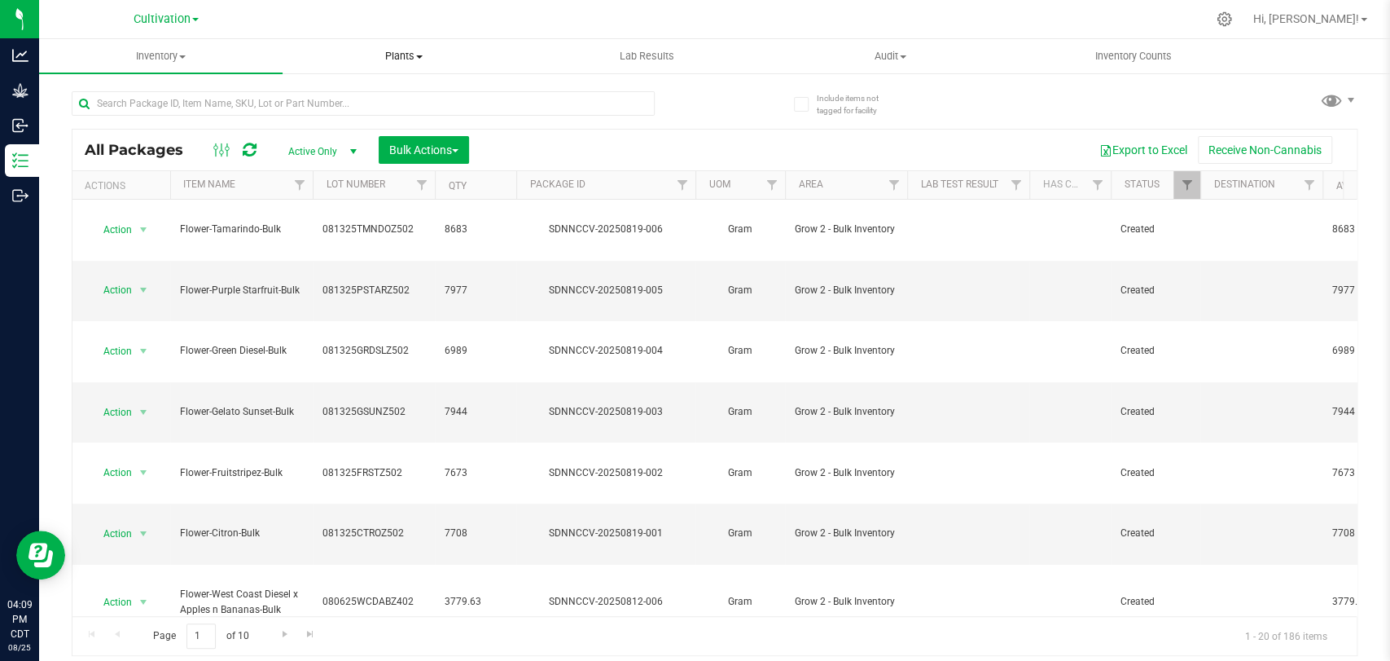
click at [414, 54] on span "Plants" at bounding box center [404, 56] width 242 height 15
click at [407, 112] on li "Waste log" at bounding box center [405, 118] width 244 height 20
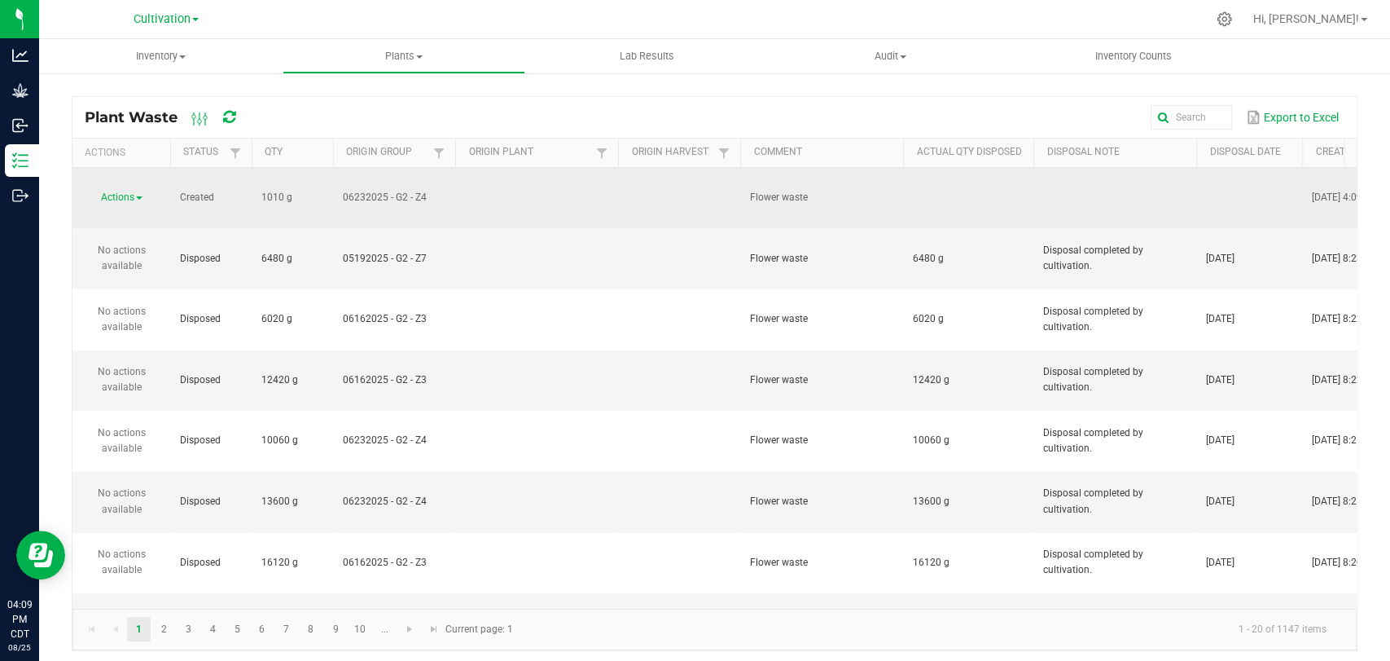
click at [111, 190] on div "Actions" at bounding box center [121, 197] width 78 height 15
click at [116, 191] on span "Actions" at bounding box center [117, 196] width 33 height 11
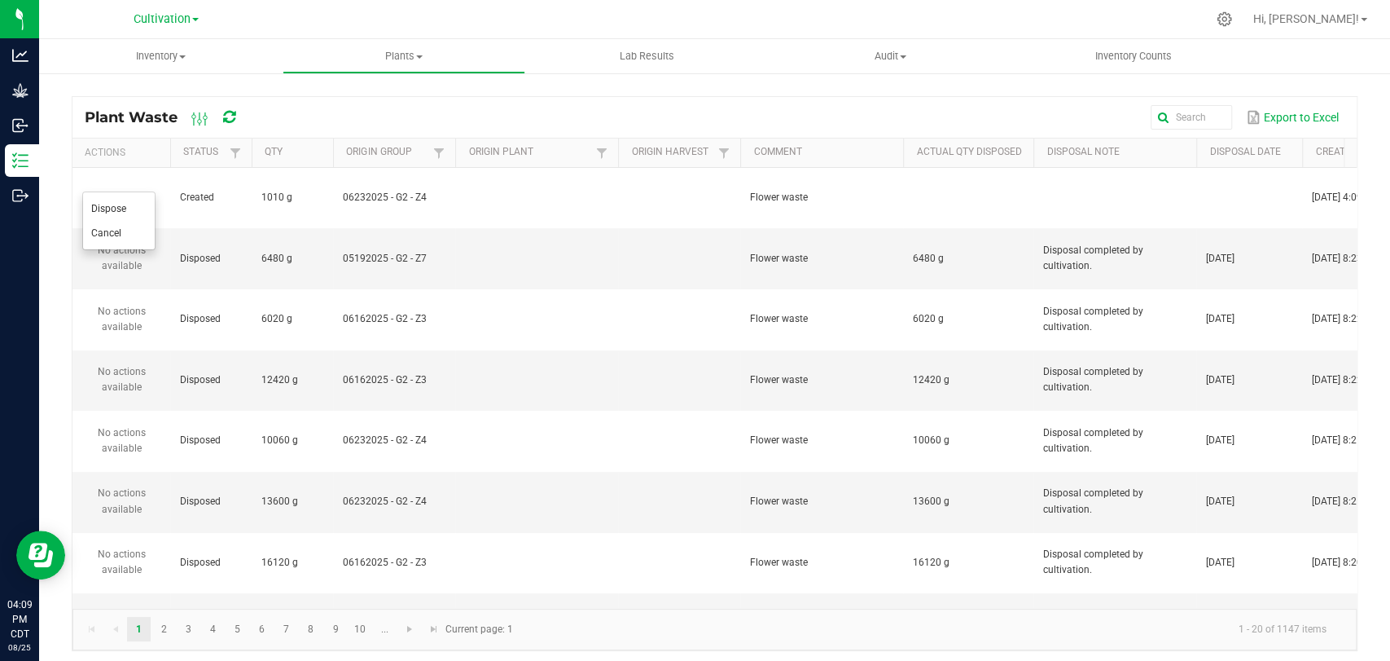
click at [119, 195] on ul "Dispose Cancel" at bounding box center [118, 220] width 73 height 59
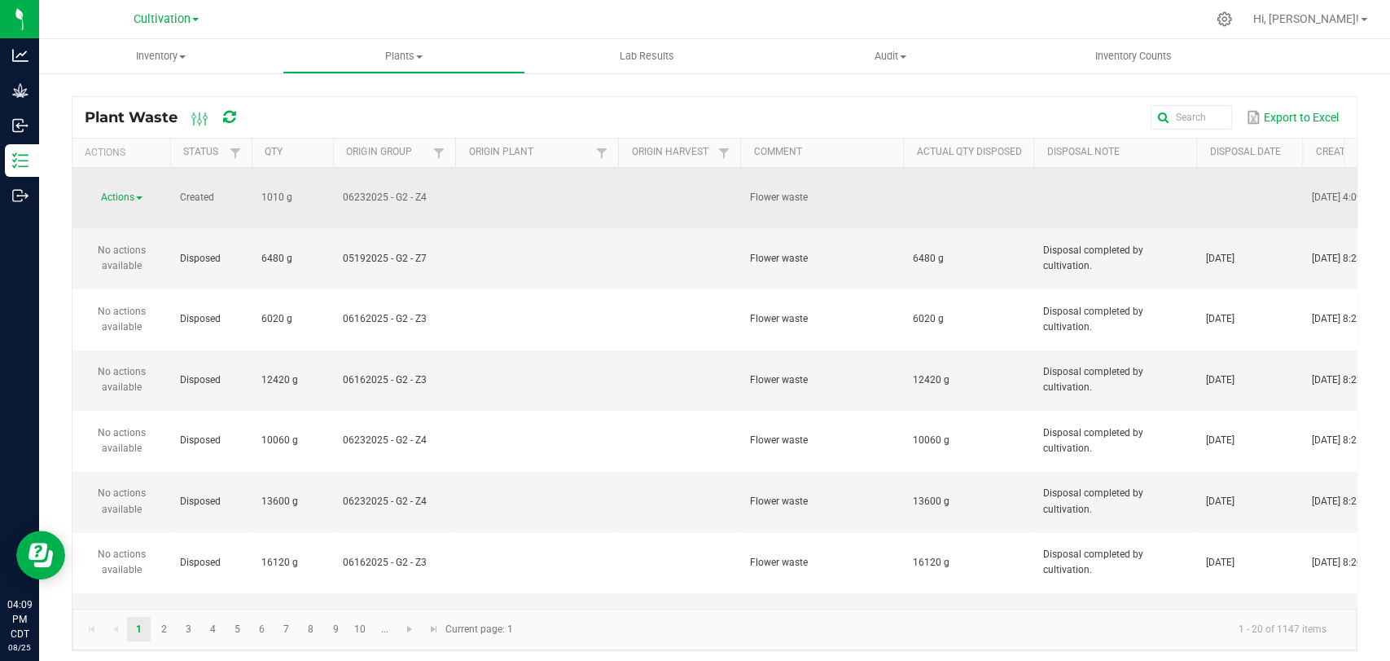
click at [120, 191] on span "Actions" at bounding box center [117, 196] width 33 height 11
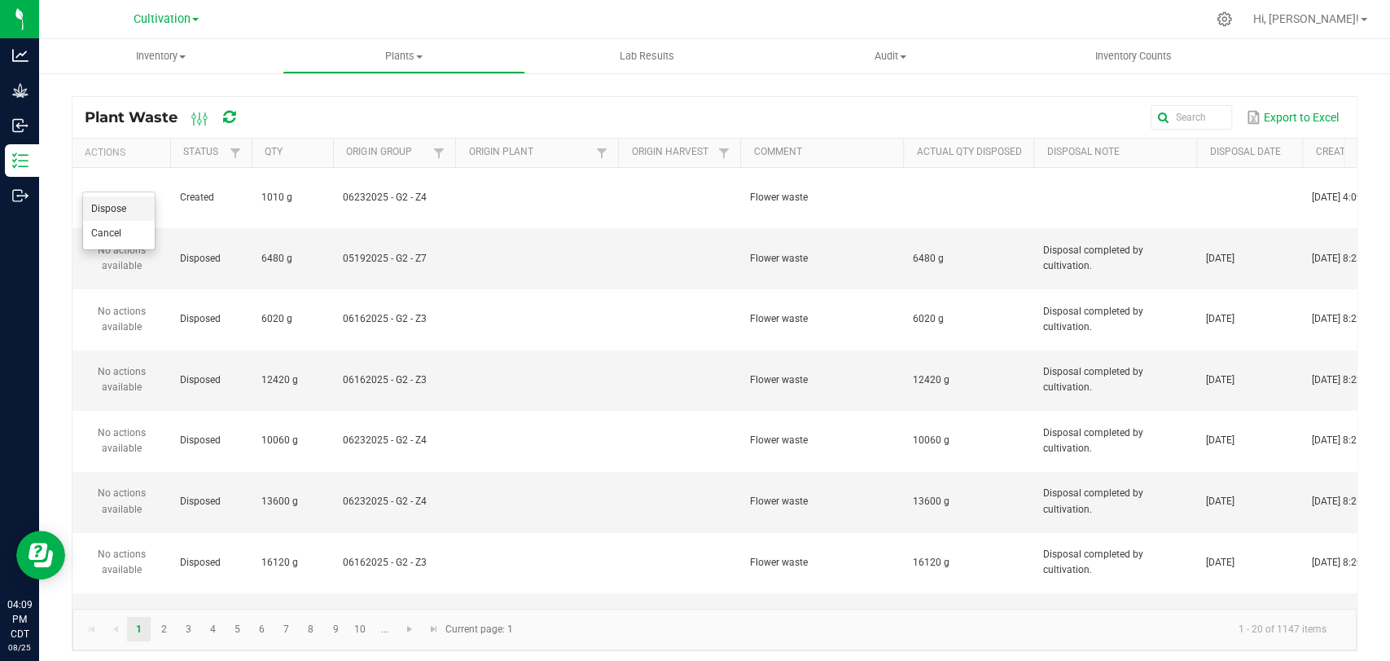
click at [120, 208] on span "Dispose" at bounding box center [108, 208] width 35 height 11
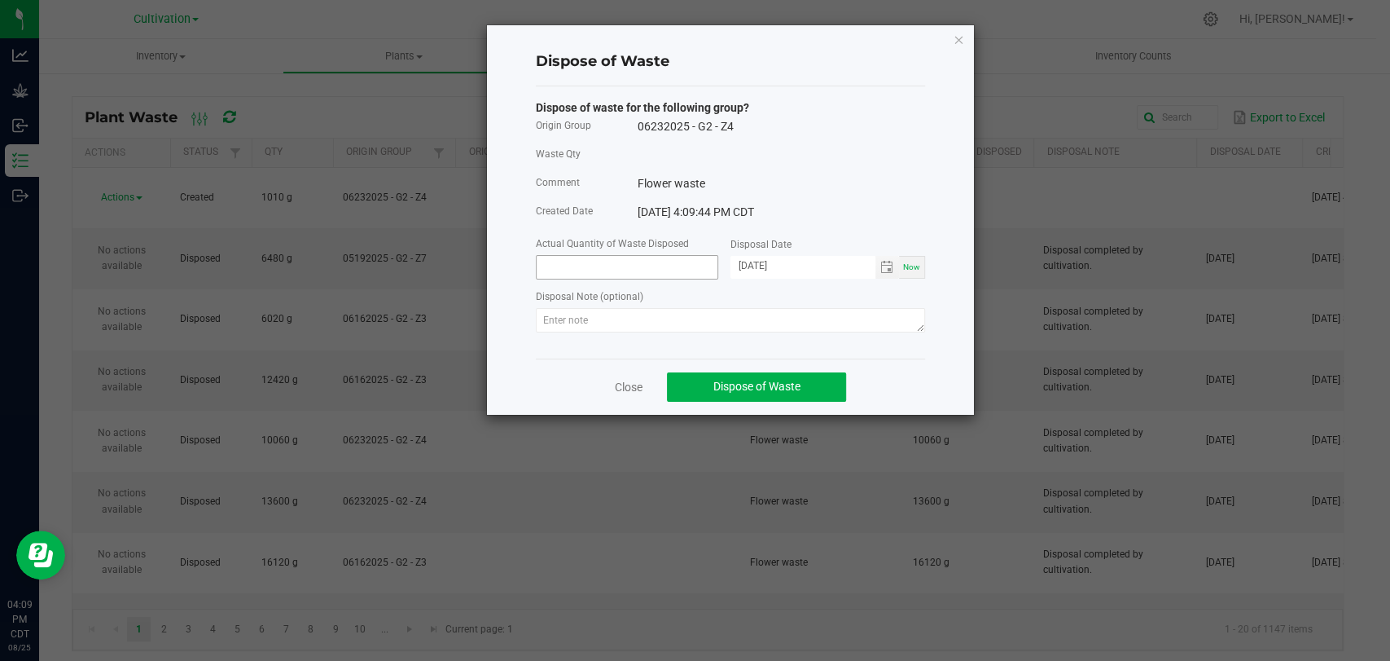
click at [644, 262] on input at bounding box center [627, 267] width 181 height 23
type input "1010.0000 g"
click at [775, 308] on textarea at bounding box center [730, 320] width 389 height 24
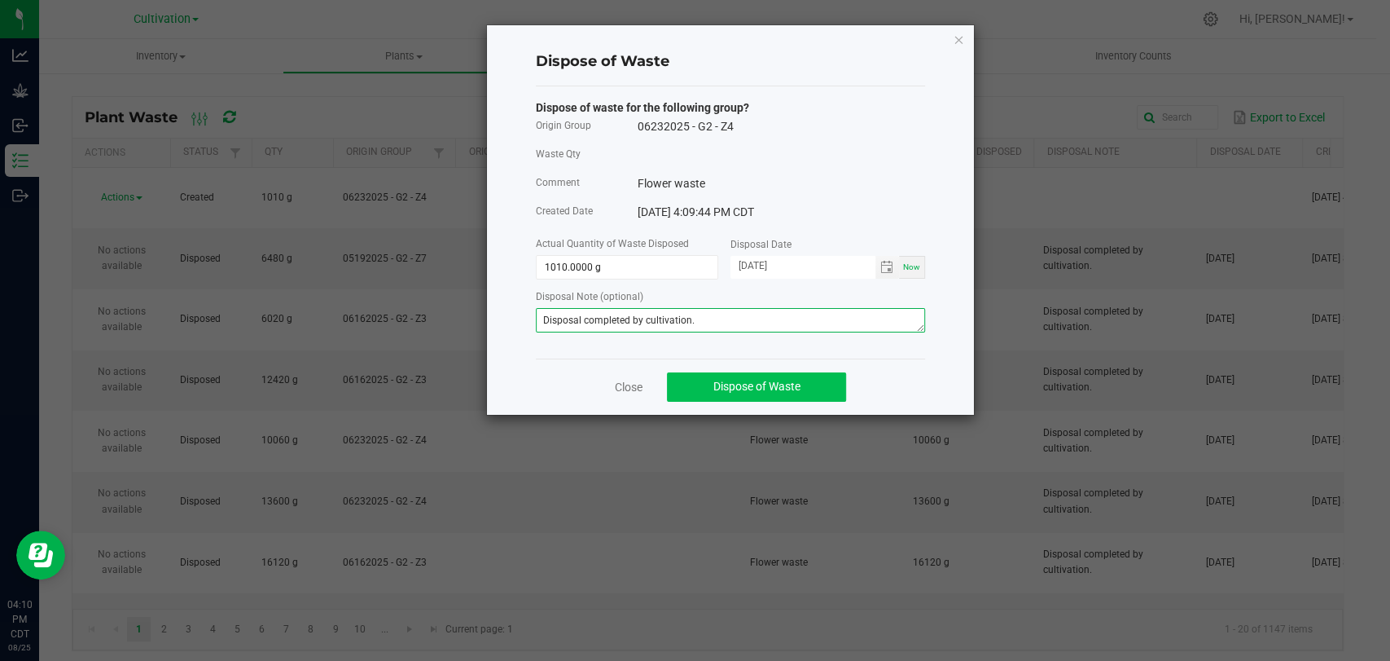
type textarea "Disposal completed by cultivation."
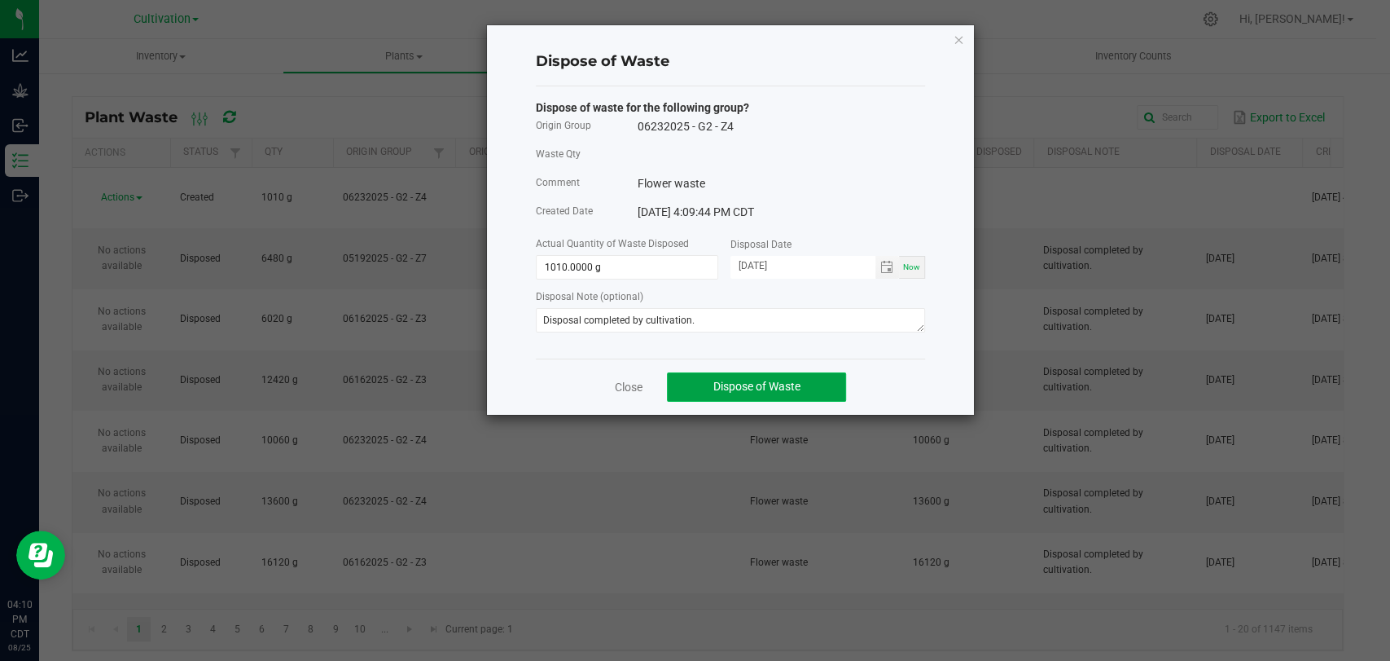
click at [798, 385] on span "Dispose of Waste" at bounding box center [757, 386] width 87 height 13
